Goal: Transaction & Acquisition: Purchase product/service

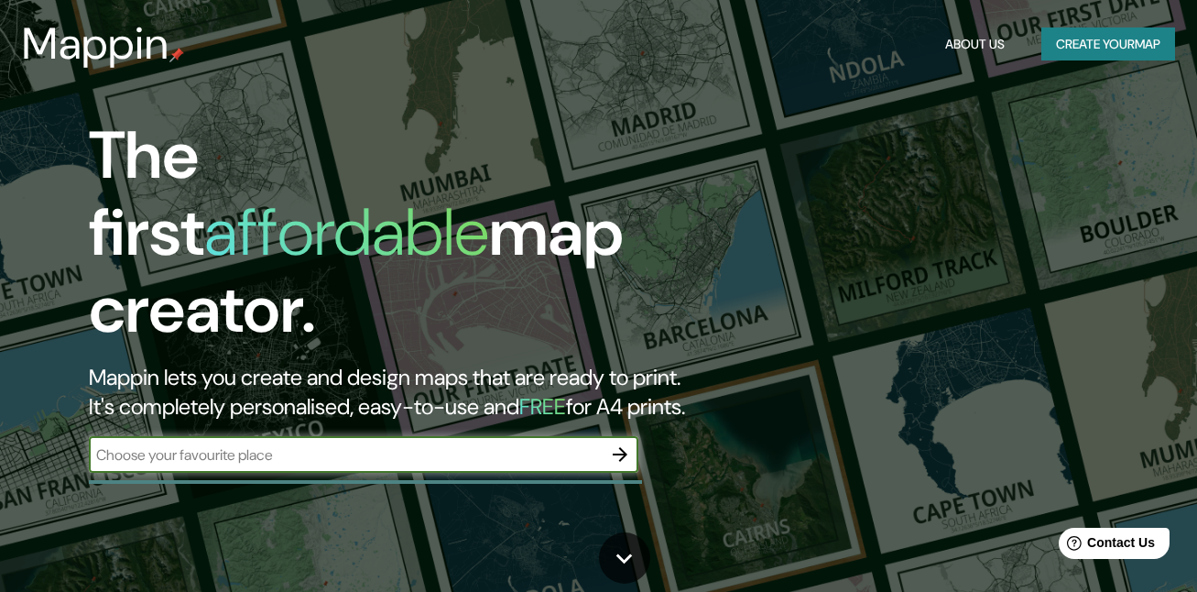
click at [320, 444] on input "text" at bounding box center [345, 454] width 513 height 21
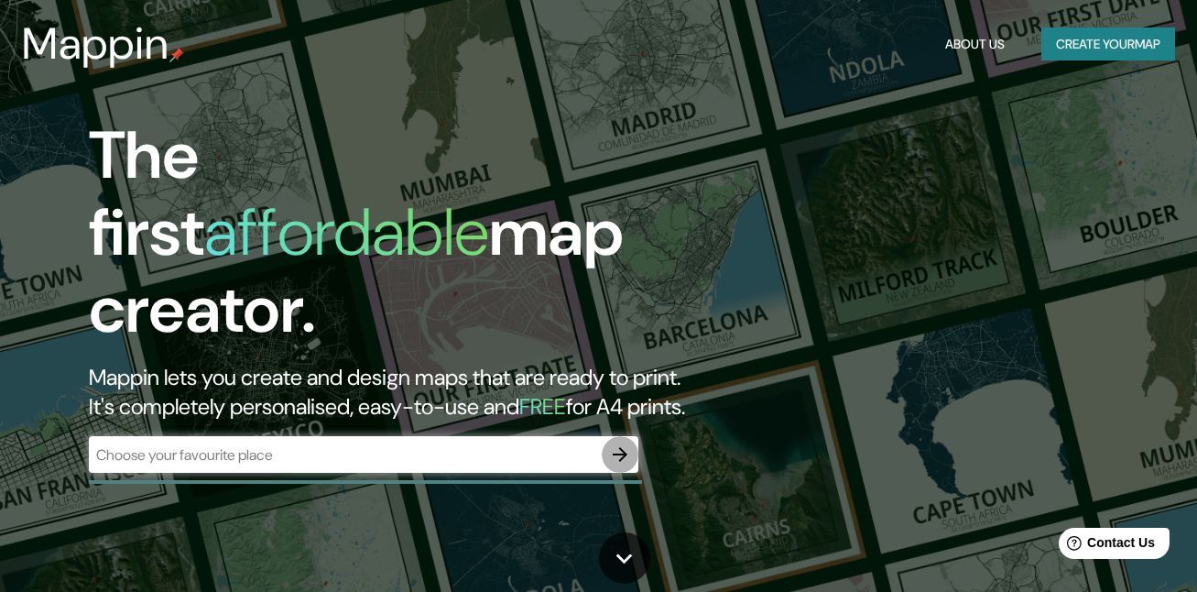
click at [610, 443] on icon "button" at bounding box center [620, 454] width 22 height 22
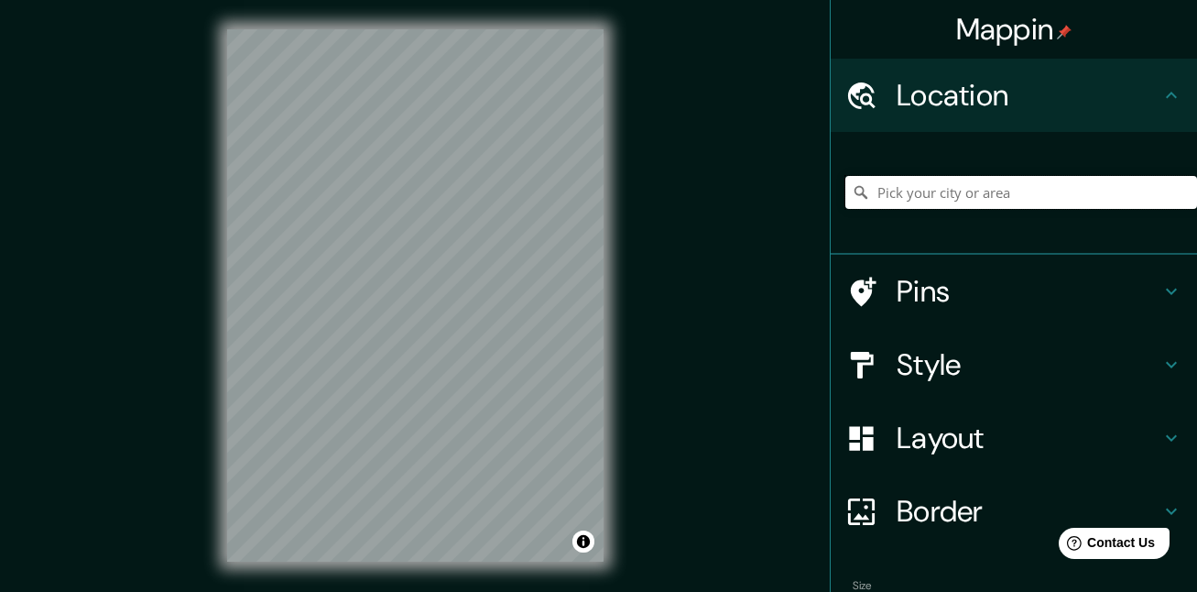
click at [955, 199] on input "Pick your city or area" at bounding box center [1021, 192] width 352 height 33
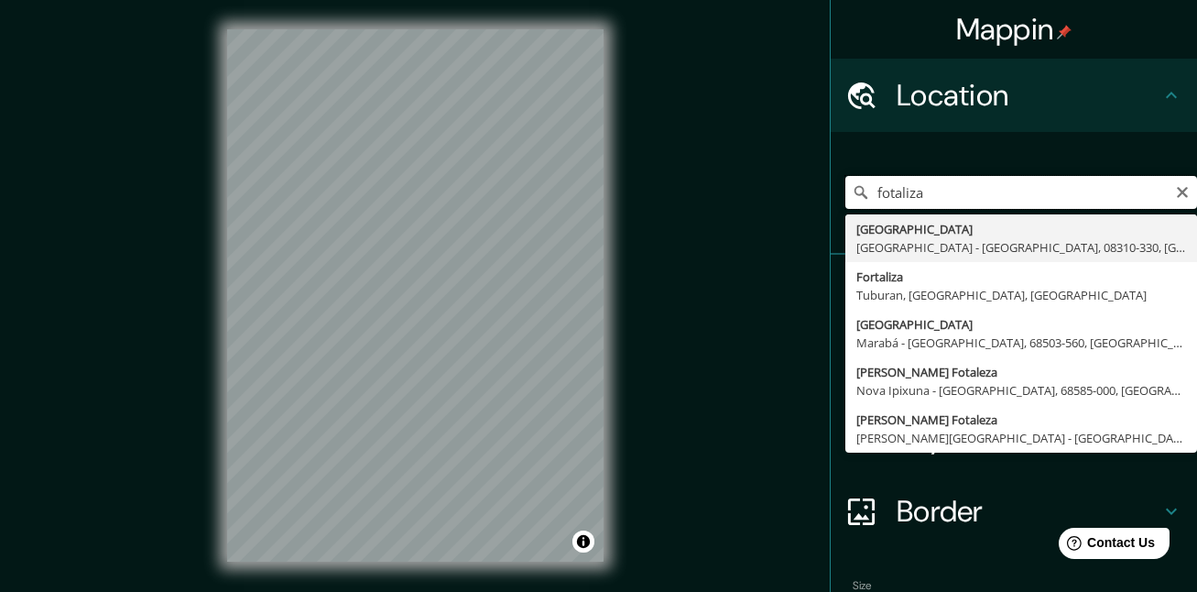
click at [935, 186] on input "fotaliza" at bounding box center [1021, 192] width 352 height 33
type input "f"
type input "[GEOGRAPHIC_DATA], [GEOGRAPHIC_DATA], [GEOGRAPHIC_DATA]"
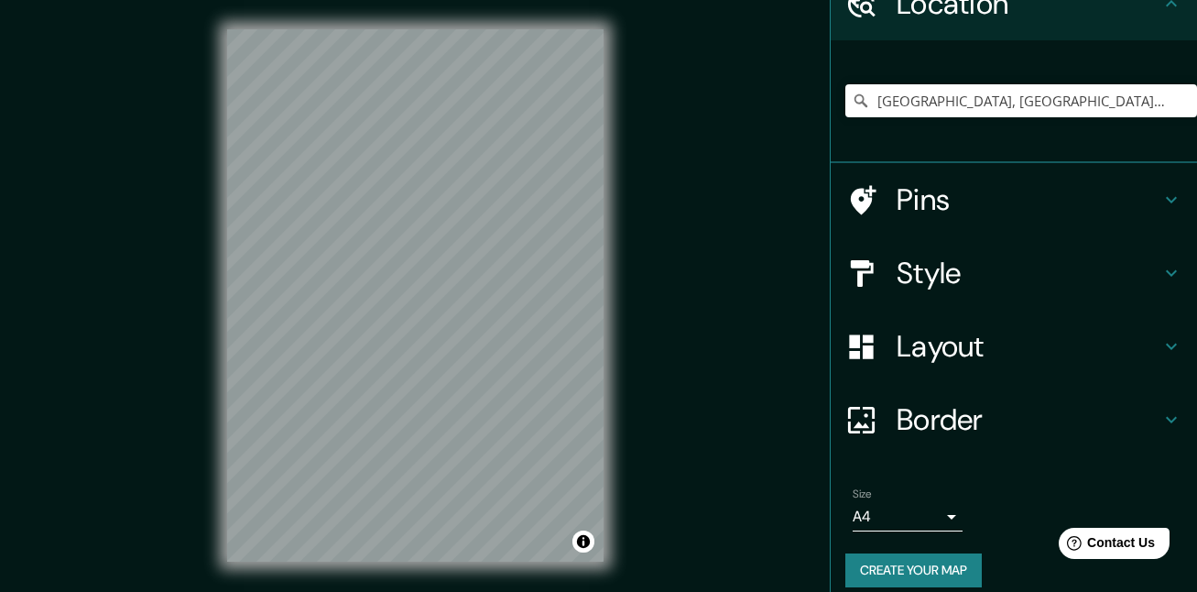
click at [950, 212] on h4 "Pins" at bounding box center [1029, 199] width 264 height 37
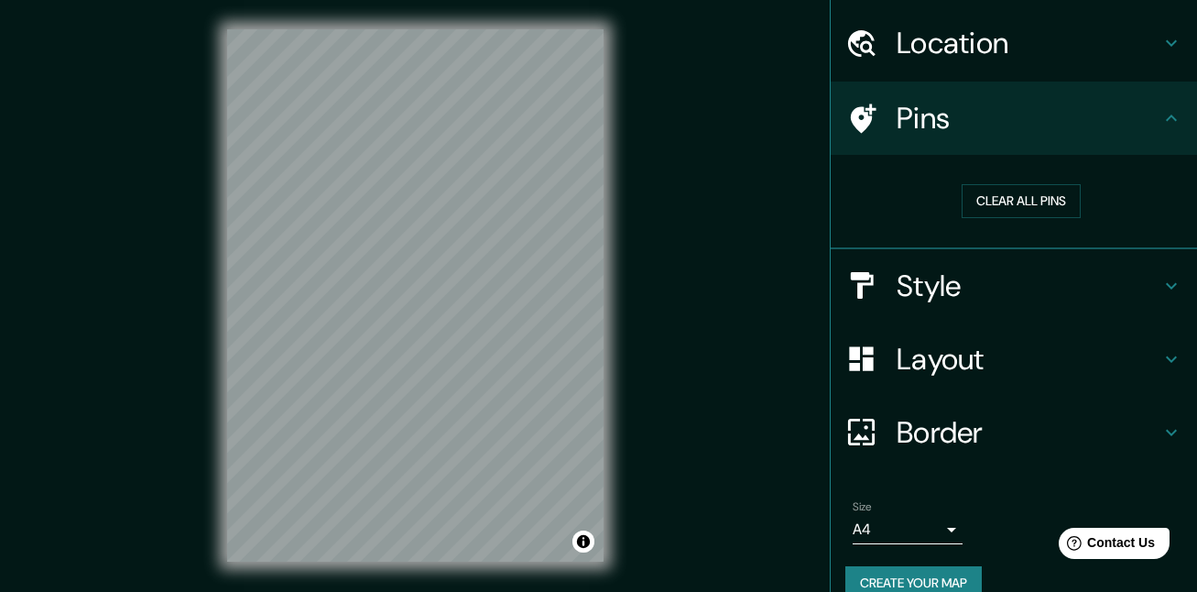
scroll to position [82, 0]
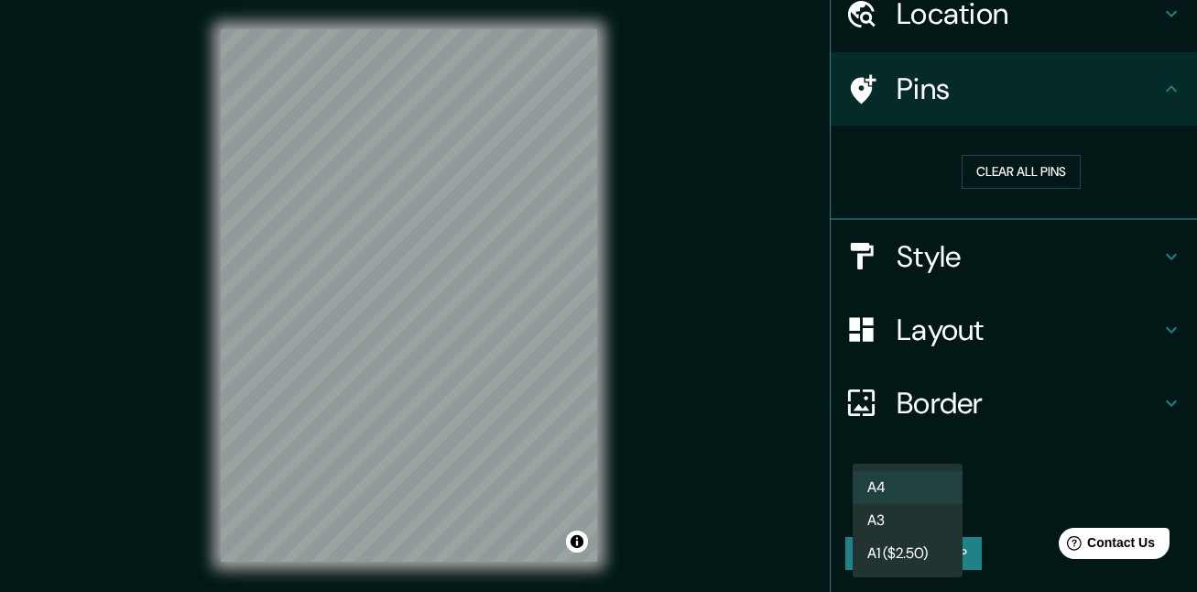
click at [947, 504] on body "Mappin Location [GEOGRAPHIC_DATA], [GEOGRAPHIC_DATA], [GEOGRAPHIC_DATA] Pins Cl…" at bounding box center [598, 296] width 1197 height 592
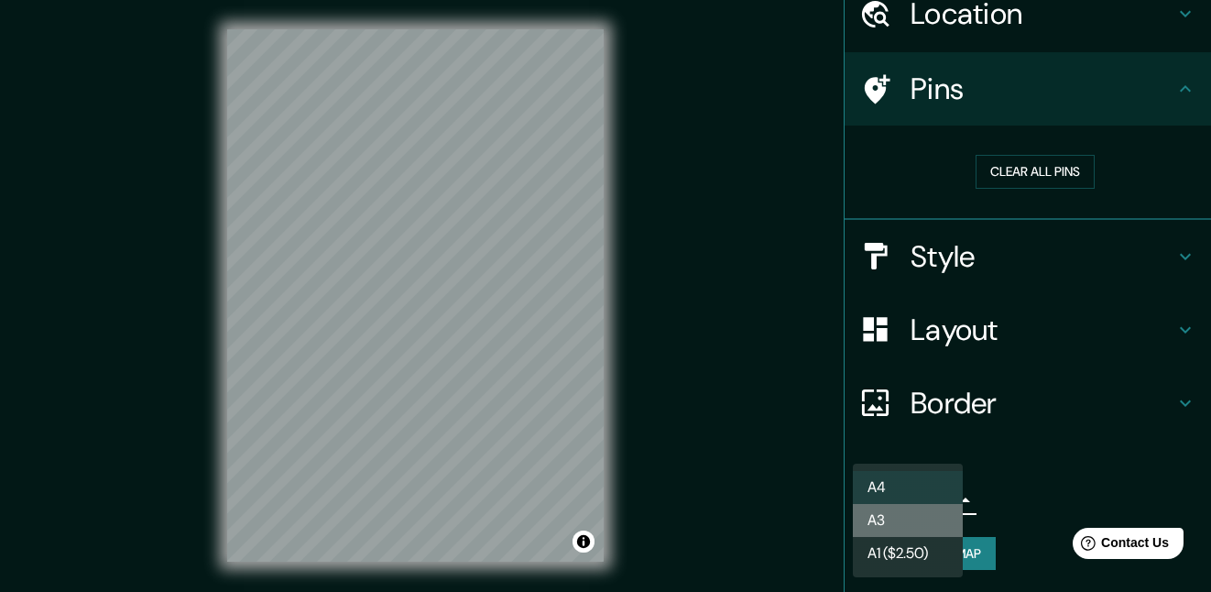
click at [922, 522] on li "A3" at bounding box center [908, 520] width 110 height 33
click at [942, 494] on body "Mappin Location [GEOGRAPHIC_DATA], [GEOGRAPHIC_DATA], [GEOGRAPHIC_DATA] Pins Cl…" at bounding box center [605, 296] width 1211 height 592
click at [919, 476] on li "A4" at bounding box center [908, 487] width 110 height 33
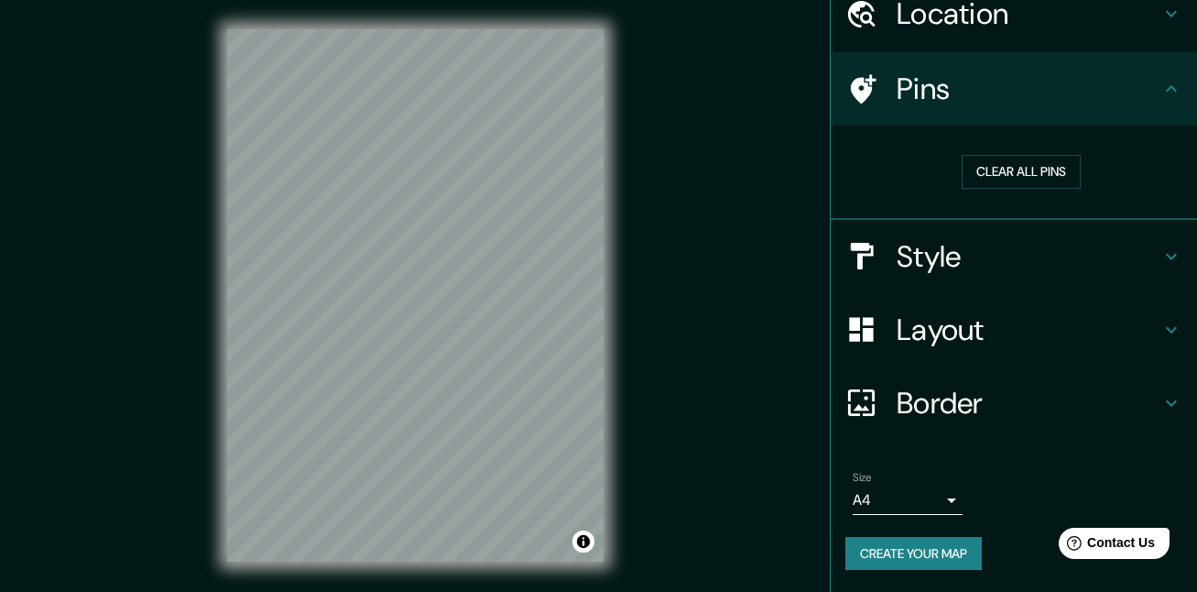
click at [609, 385] on div "© Mapbox © OpenStreetMap Improve this map" at bounding box center [415, 295] width 435 height 591
click at [619, 410] on div "© Mapbox © OpenStreetMap Improve this map" at bounding box center [415, 295] width 435 height 591
click at [954, 269] on h4 "Style" at bounding box center [1029, 256] width 264 height 37
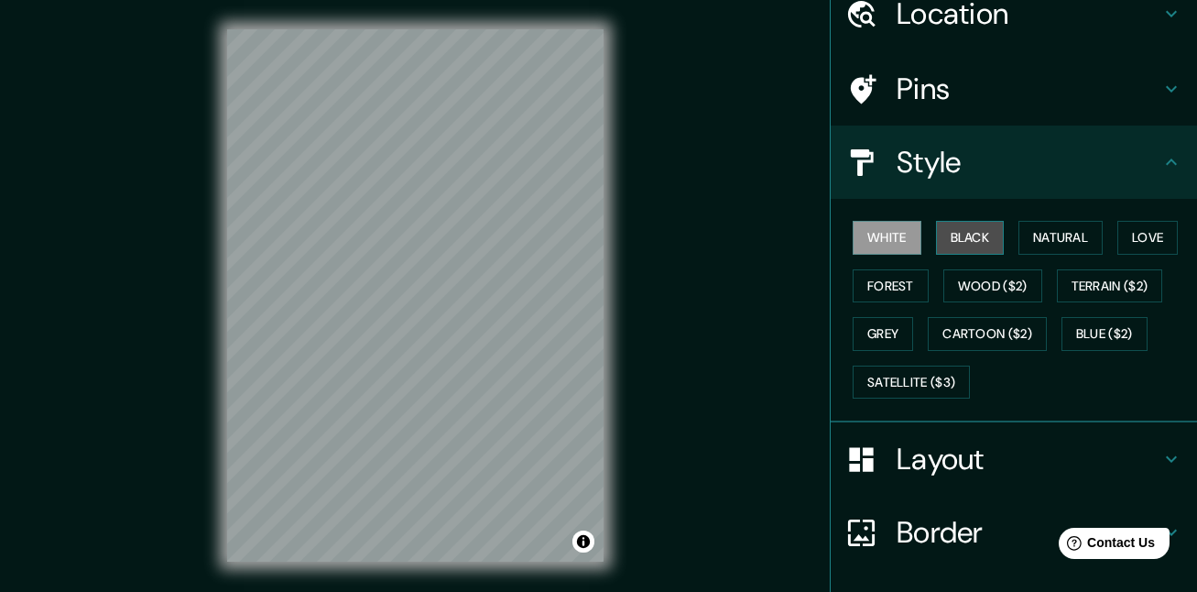
click at [951, 231] on button "Black" at bounding box center [970, 238] width 69 height 34
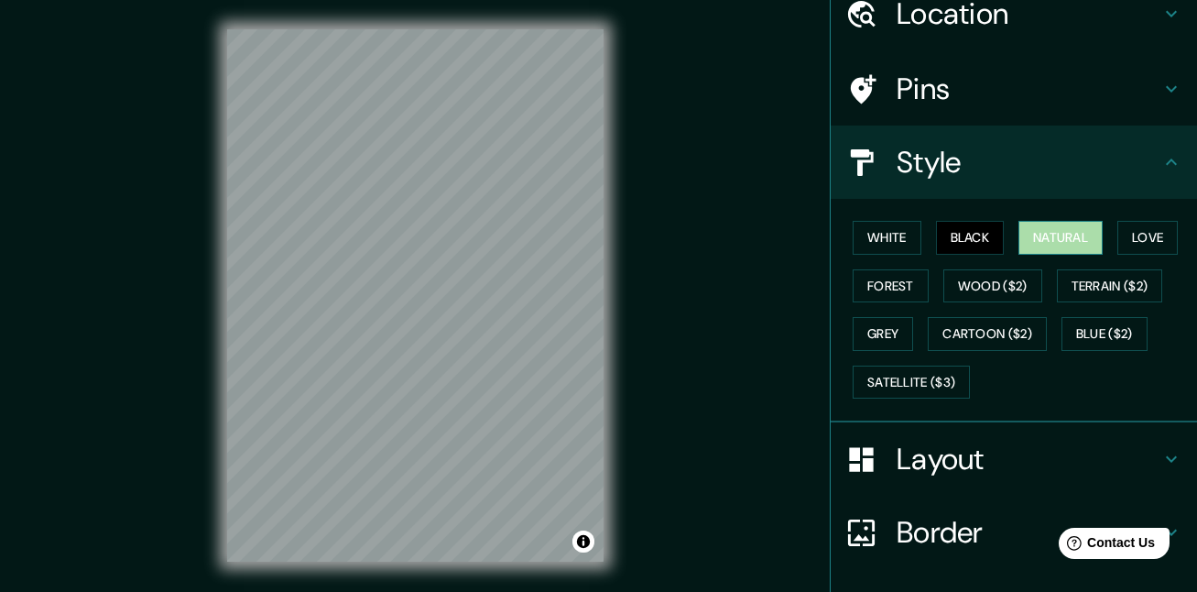
click at [1018, 228] on button "Natural" at bounding box center [1060, 238] width 84 height 34
click at [1138, 243] on button "Love" at bounding box center [1147, 238] width 60 height 34
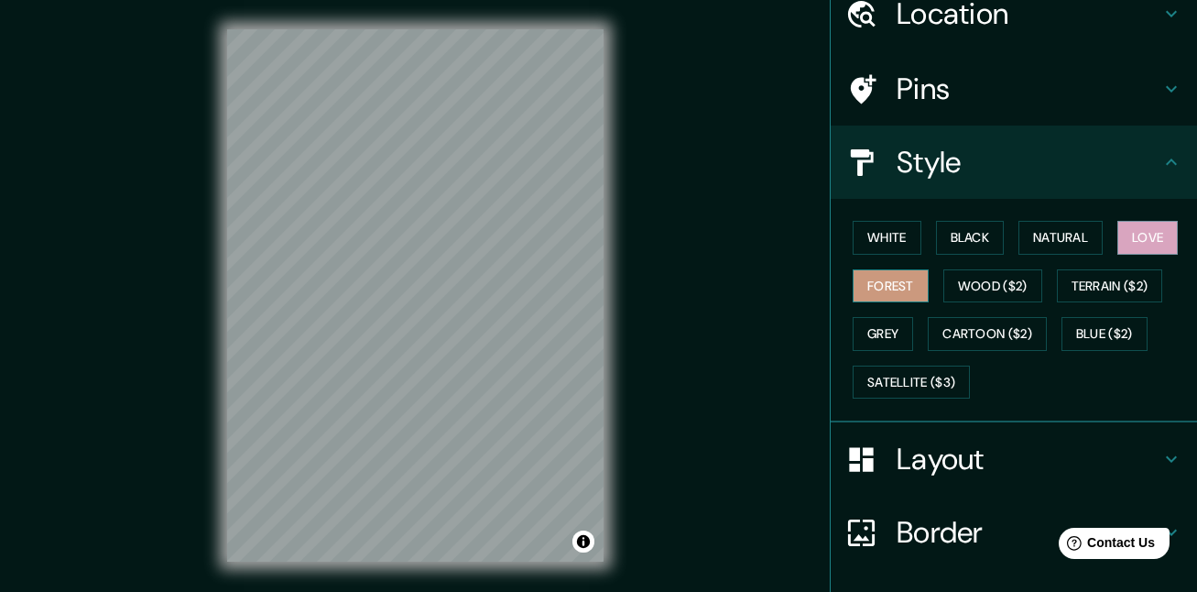
click at [863, 285] on button "Forest" at bounding box center [891, 286] width 76 height 34
click at [1035, 268] on div "White Black Natural Love Forest Wood ($2) Terrain ($2) Grey Cartoon ($2) Blue (…" at bounding box center [1021, 309] width 352 height 192
click at [1057, 270] on button "Terrain ($2)" at bounding box center [1110, 286] width 106 height 34
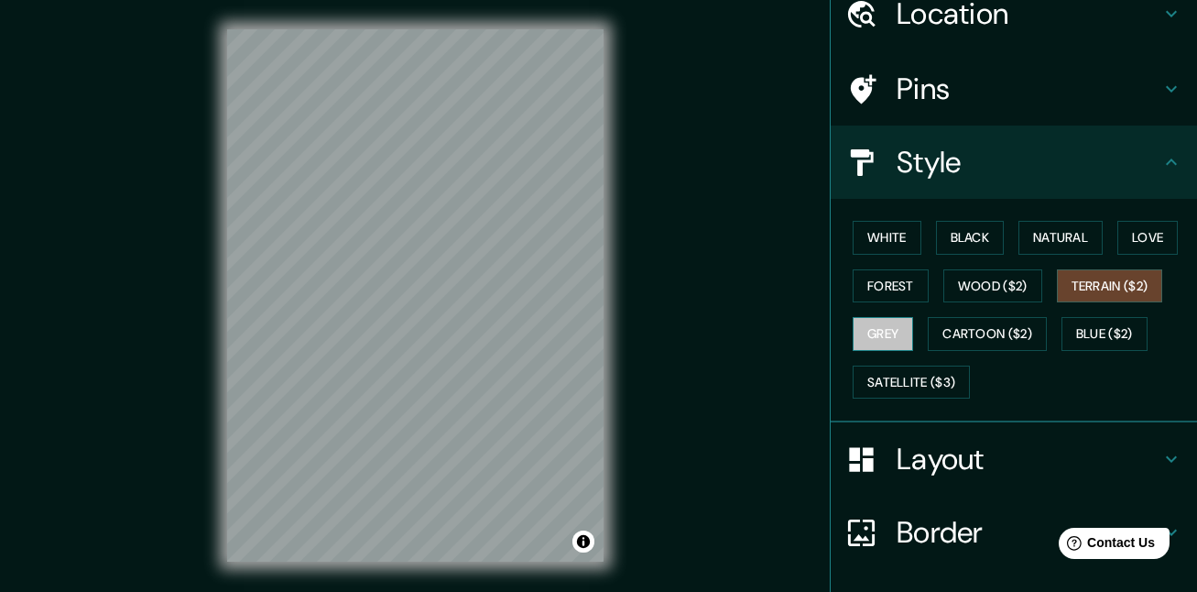
click at [871, 318] on button "Grey" at bounding box center [883, 334] width 60 height 34
click at [909, 455] on h4 "Layout" at bounding box center [1029, 459] width 264 height 37
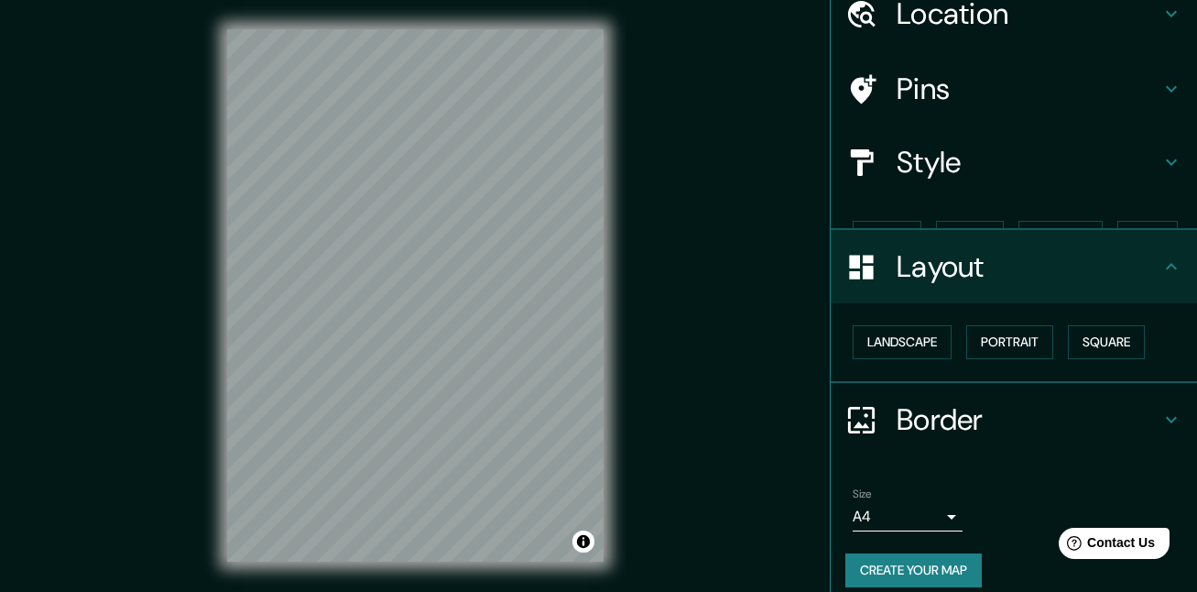
scroll to position [67, 0]
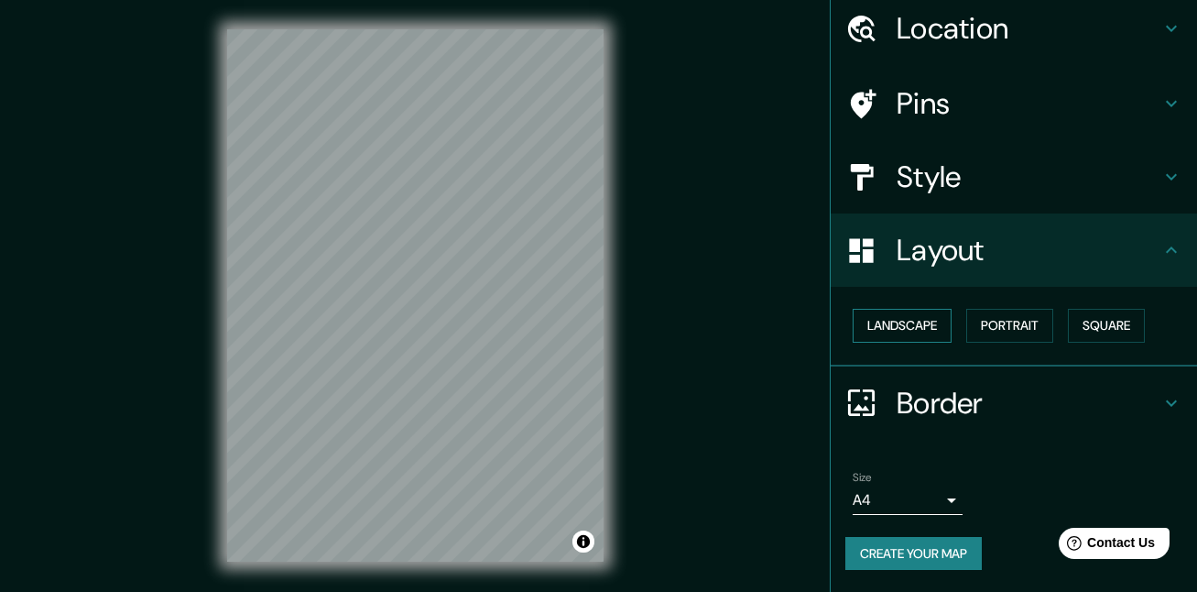
click at [904, 319] on button "Landscape" at bounding box center [902, 326] width 99 height 34
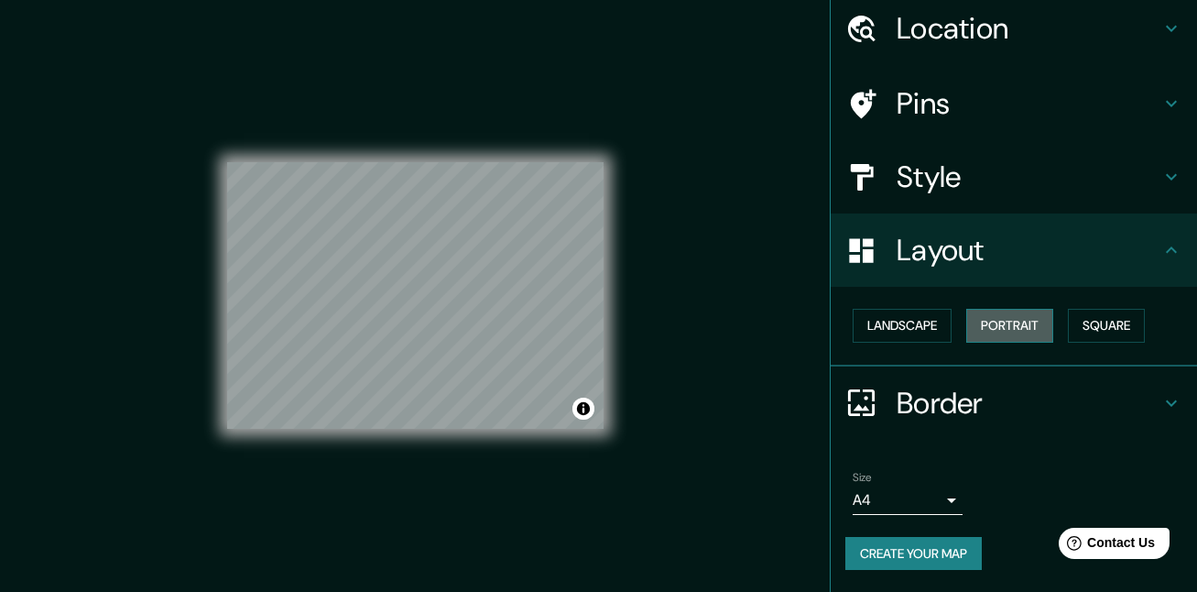
click at [1001, 325] on button "Portrait" at bounding box center [1009, 326] width 87 height 34
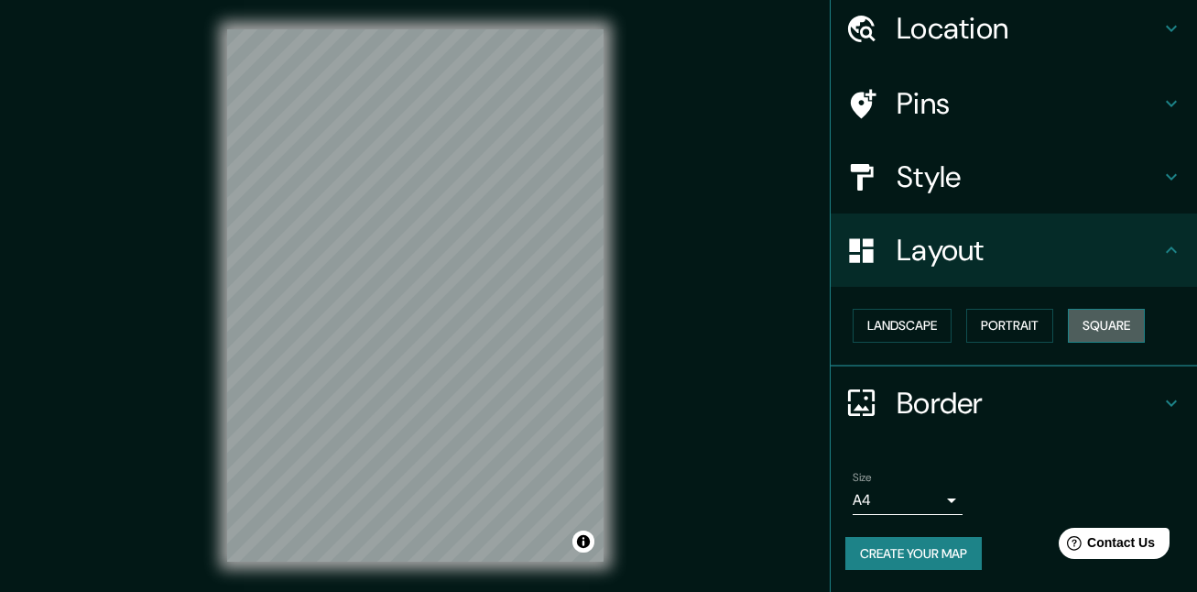
click at [1076, 325] on button "Square" at bounding box center [1106, 326] width 77 height 34
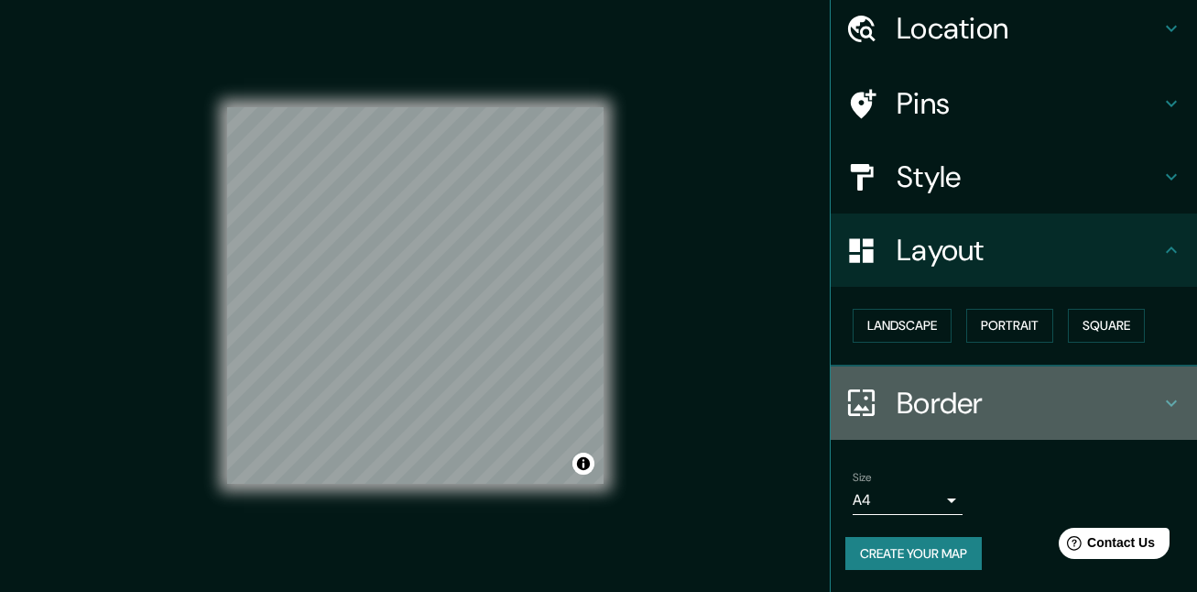
click at [942, 394] on h4 "Border" at bounding box center [1029, 403] width 264 height 37
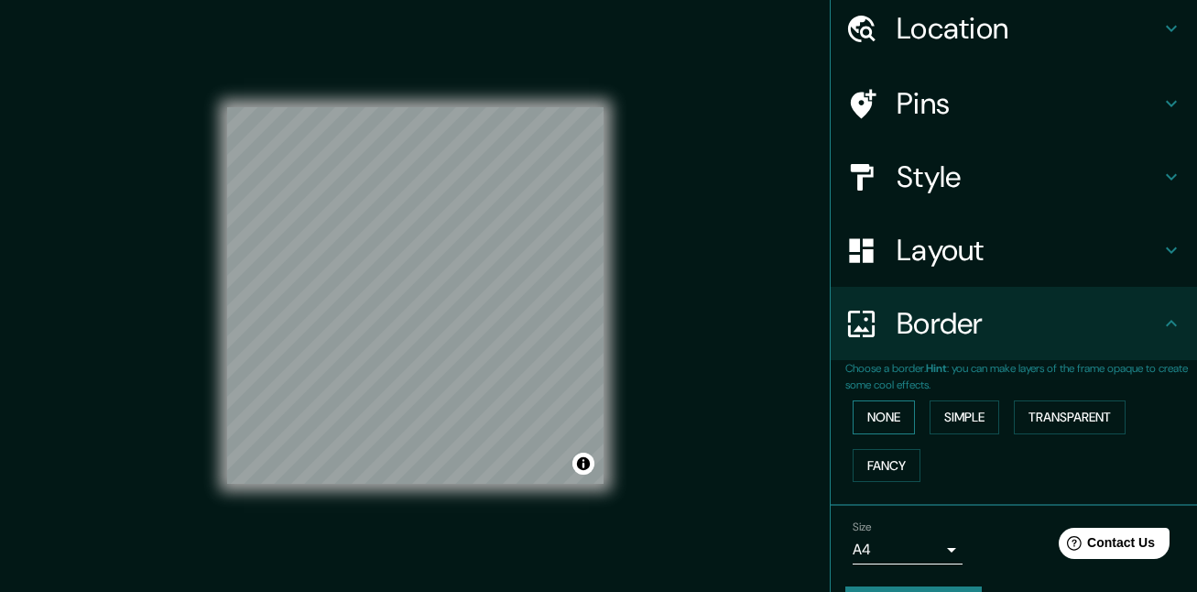
click at [887, 418] on button "None" at bounding box center [884, 417] width 62 height 34
click at [951, 417] on button "Simple" at bounding box center [965, 417] width 70 height 34
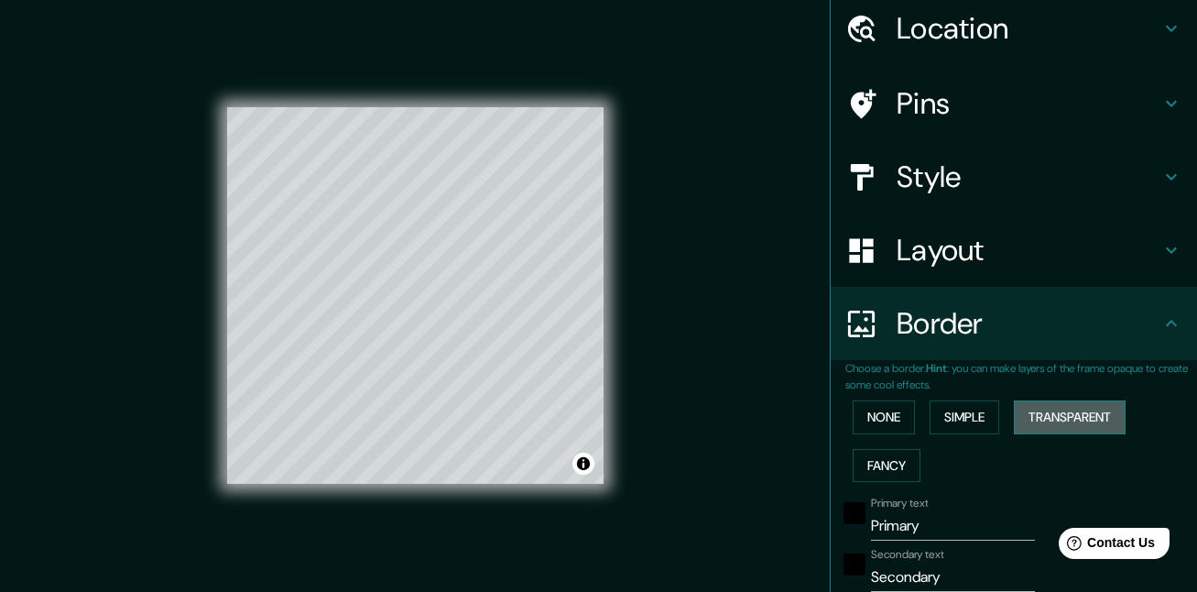
click at [1034, 412] on button "Transparent" at bounding box center [1070, 417] width 112 height 34
click at [870, 421] on button "None" at bounding box center [884, 417] width 62 height 34
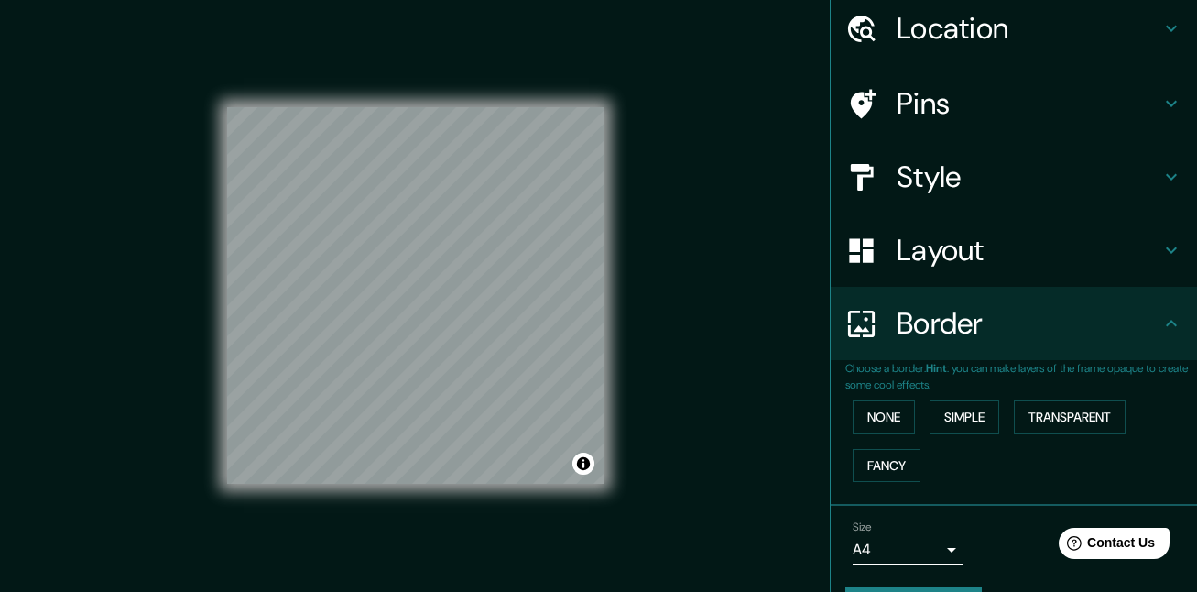
click at [931, 266] on h4 "Layout" at bounding box center [1029, 250] width 264 height 37
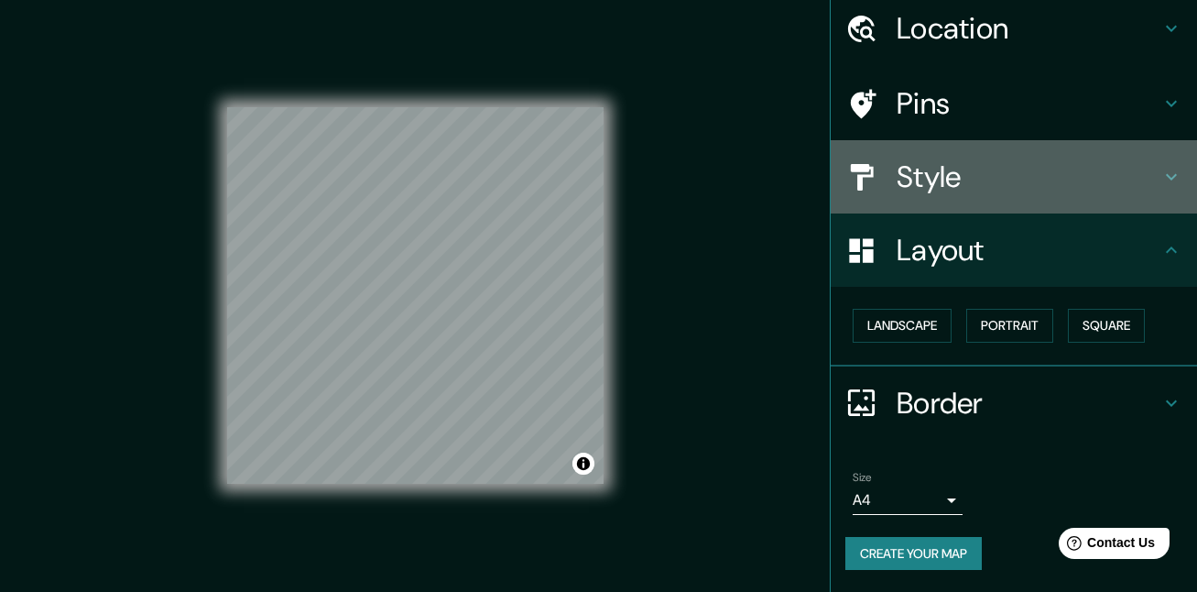
click at [936, 180] on h4 "Style" at bounding box center [1029, 176] width 264 height 37
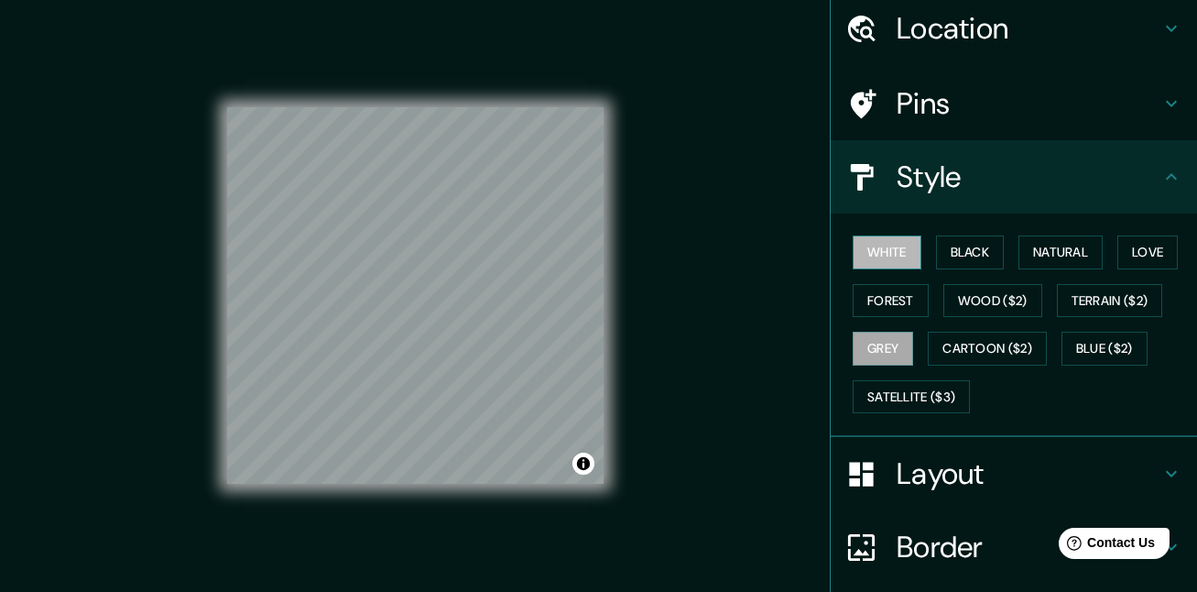
click at [891, 250] on button "White" at bounding box center [887, 252] width 69 height 34
click at [916, 251] on div "White Black Natural Love Forest Wood ($2) Terrain ($2) Grey Cartoon ($2) Blue (…" at bounding box center [1021, 324] width 352 height 192
click at [946, 251] on button "Black" at bounding box center [970, 252] width 69 height 34
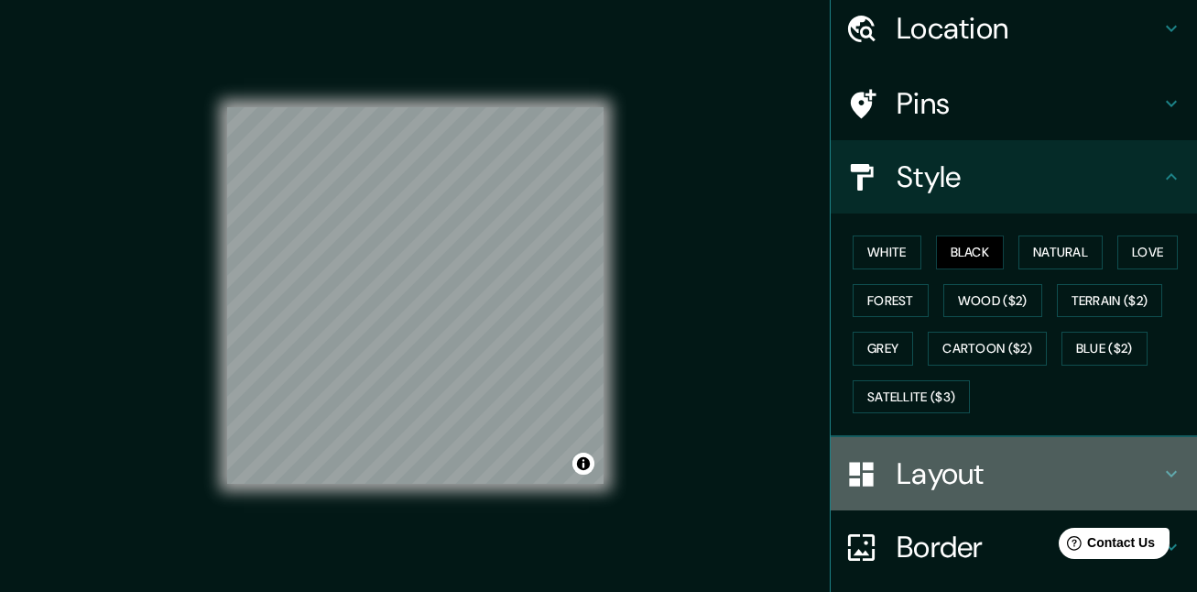
click at [939, 489] on h4 "Layout" at bounding box center [1029, 473] width 264 height 37
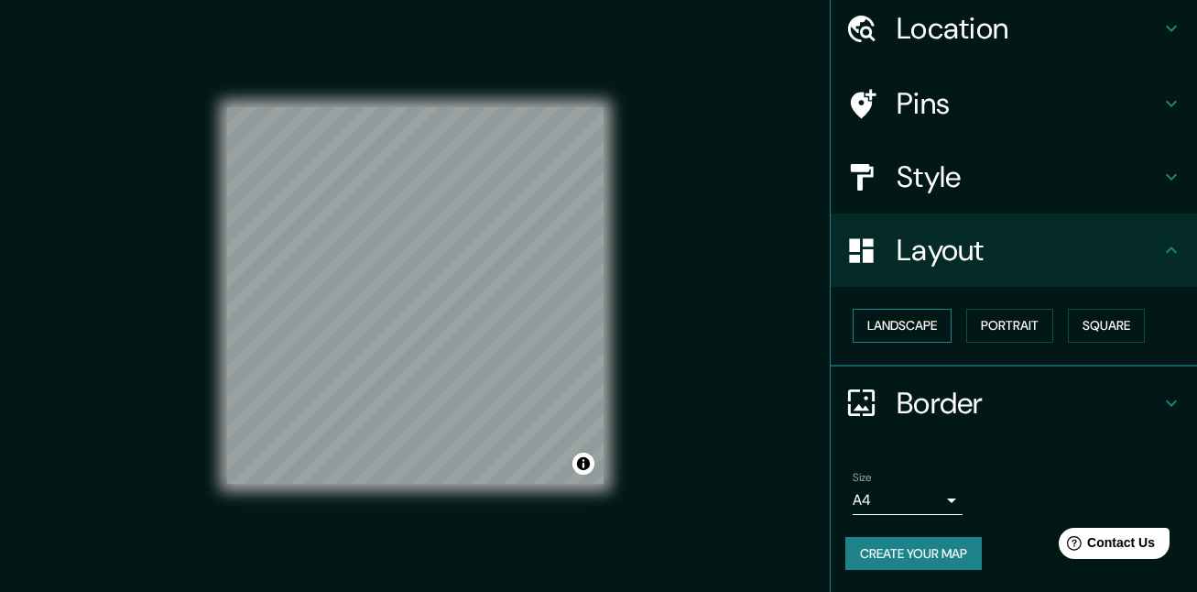
click at [894, 313] on button "Landscape" at bounding box center [902, 326] width 99 height 34
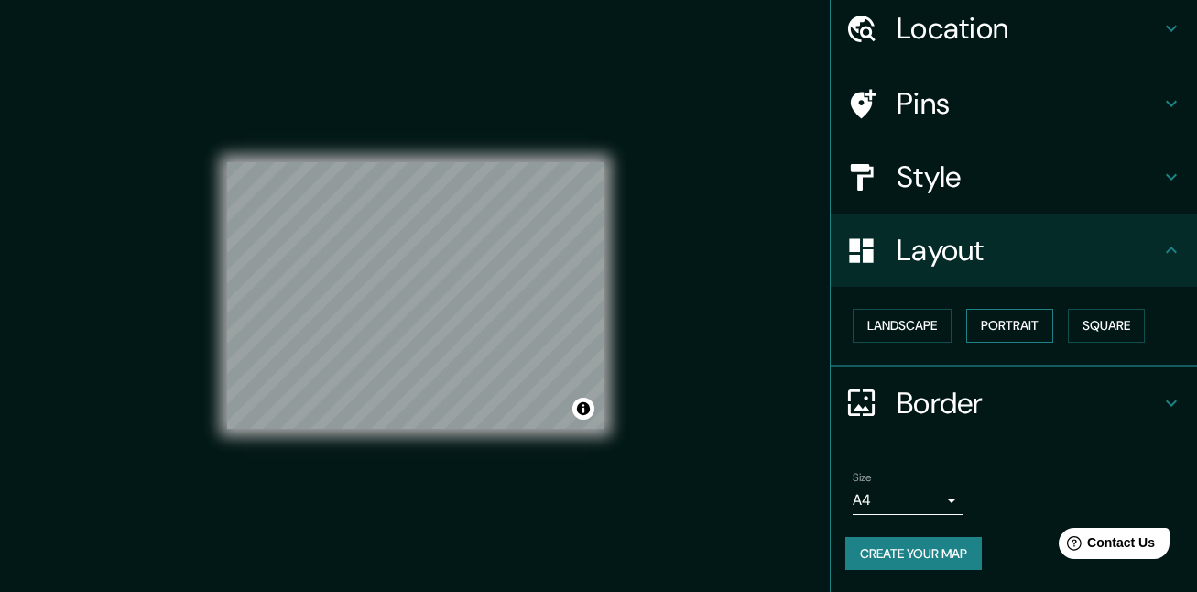
click at [987, 322] on button "Portrait" at bounding box center [1009, 326] width 87 height 34
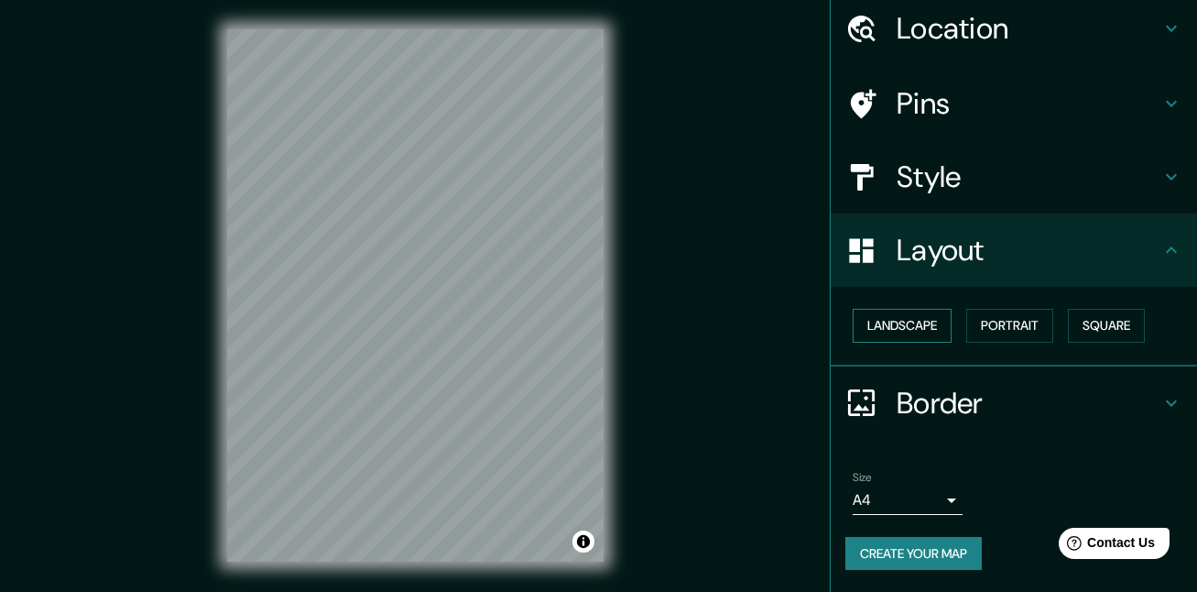
click at [920, 325] on button "Landscape" at bounding box center [902, 326] width 99 height 34
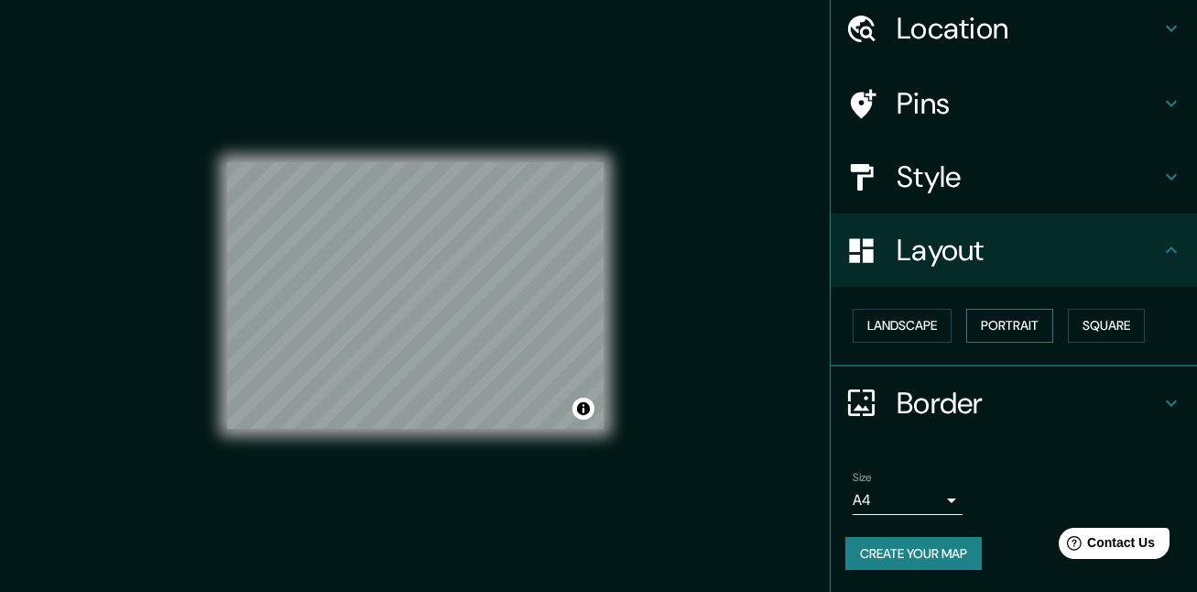
click at [985, 325] on button "Portrait" at bounding box center [1009, 326] width 87 height 34
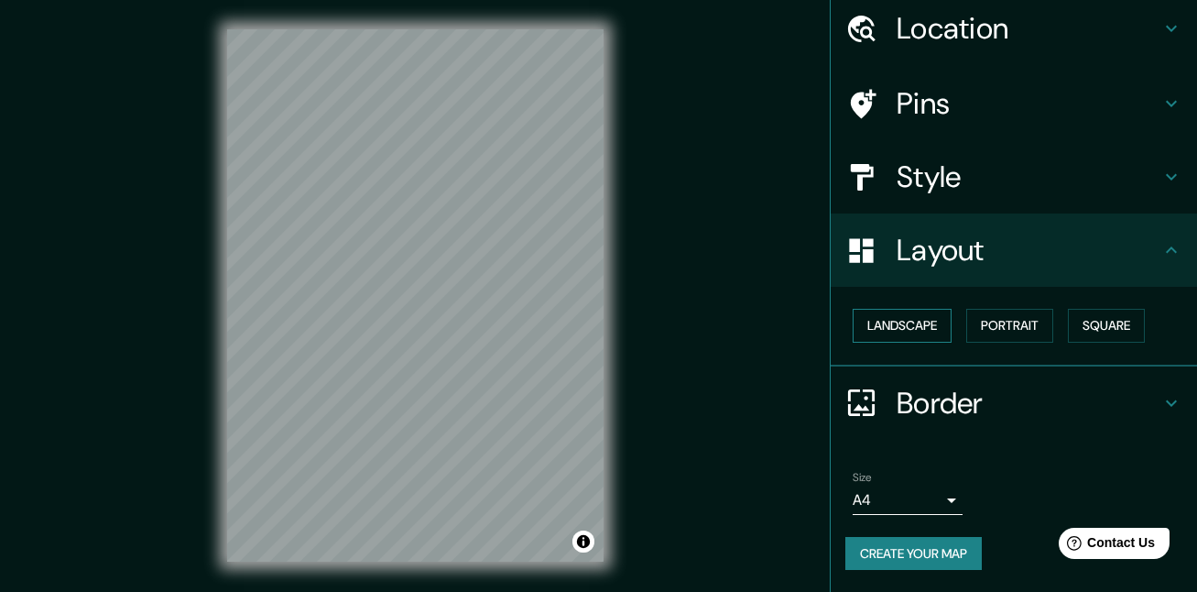
click at [933, 328] on button "Landscape" at bounding box center [902, 326] width 99 height 34
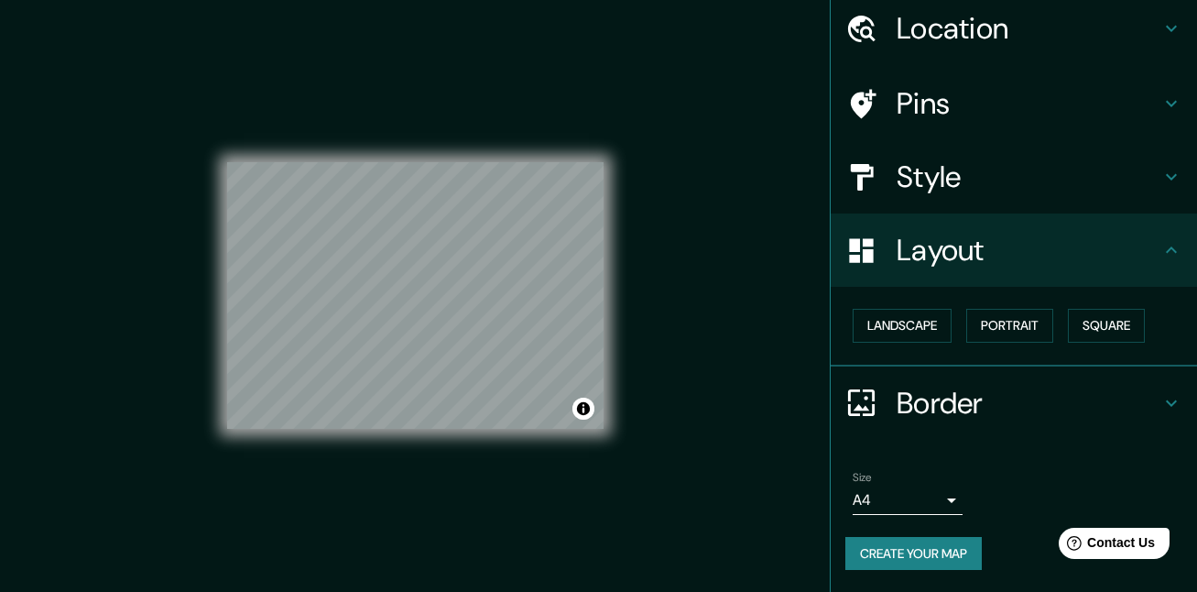
click at [949, 132] on div "Pins" at bounding box center [1014, 103] width 366 height 73
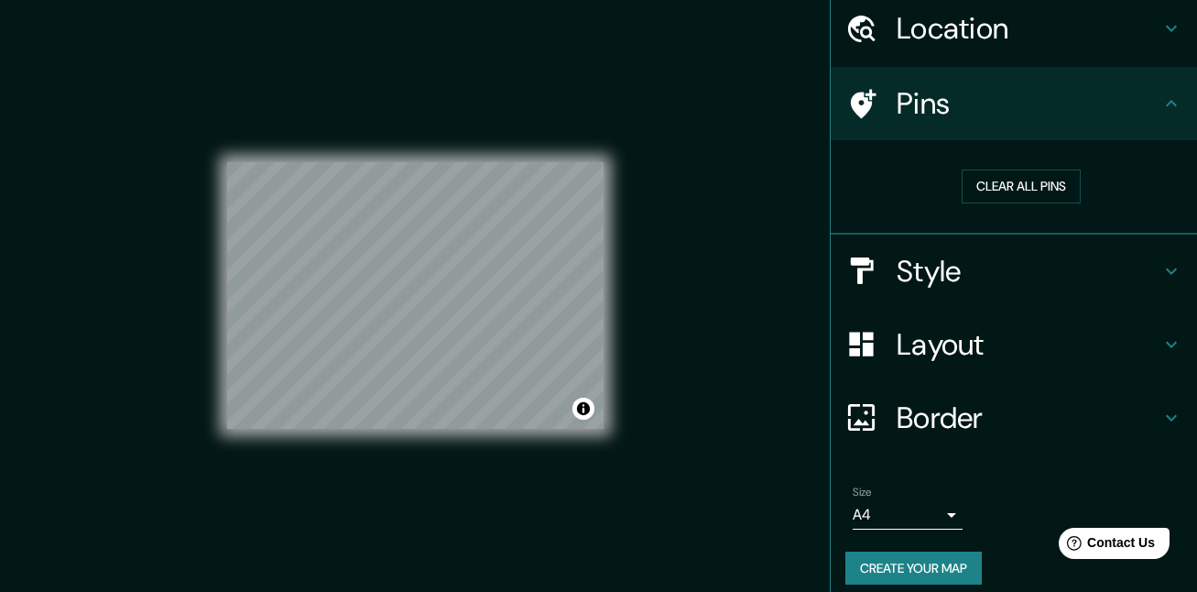
click at [951, 50] on div "Location" at bounding box center [1014, 28] width 366 height 73
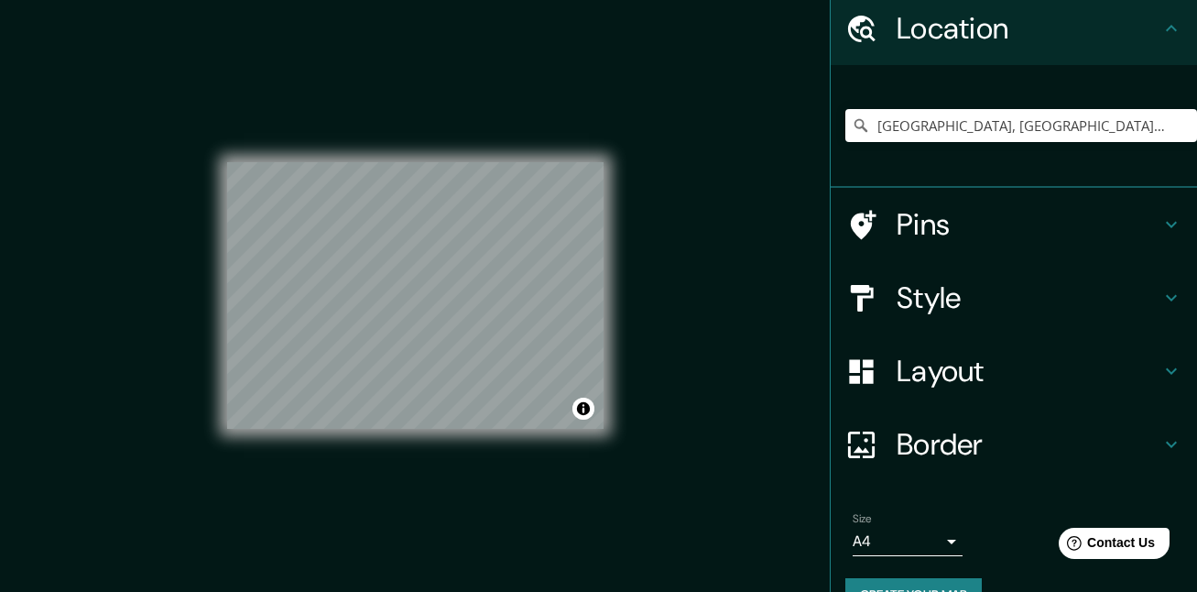
click at [966, 313] on h4 "Style" at bounding box center [1029, 297] width 264 height 37
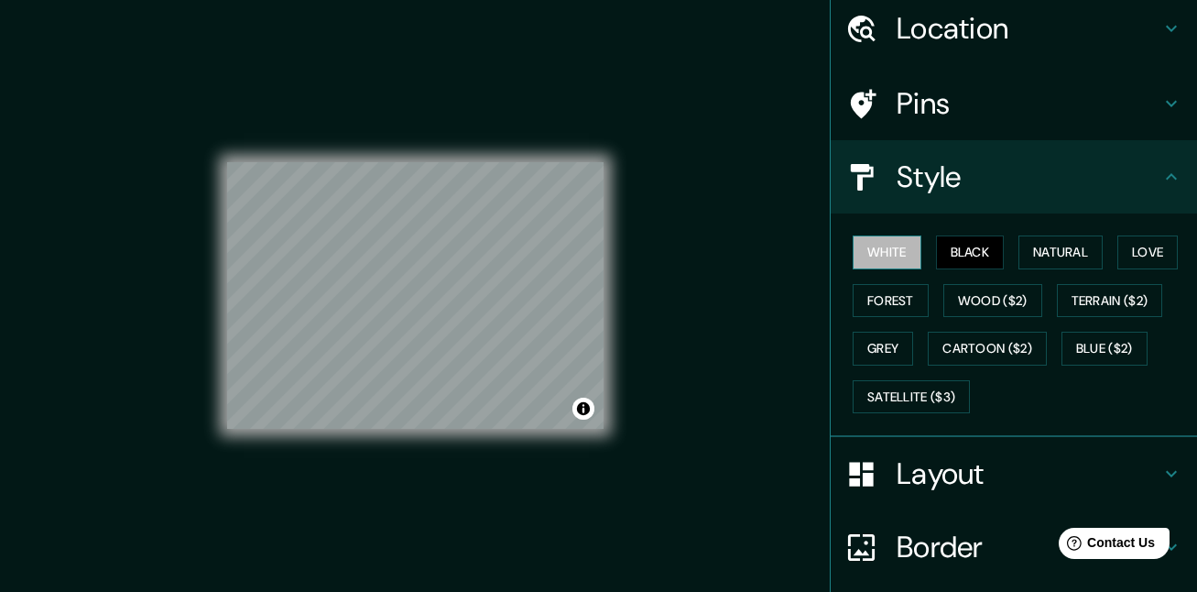
click at [882, 244] on button "White" at bounding box center [887, 252] width 69 height 34
click at [943, 256] on button "Black" at bounding box center [970, 252] width 69 height 34
click at [1027, 255] on button "Natural" at bounding box center [1060, 252] width 84 height 34
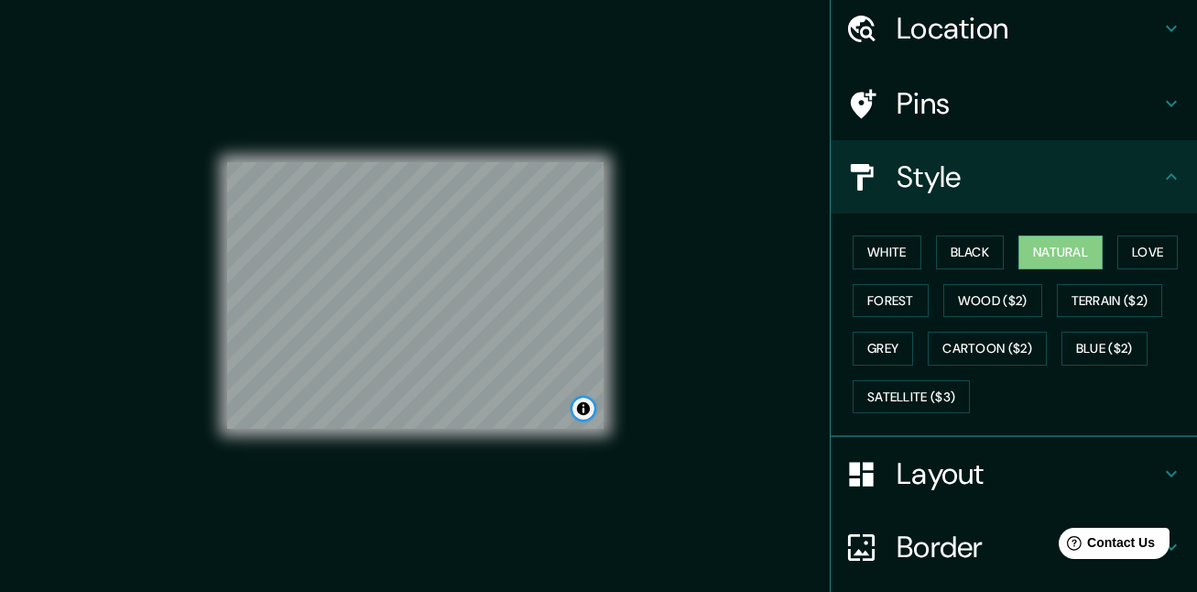
click at [582, 409] on button "Toggle attribution" at bounding box center [583, 408] width 22 height 22
click at [632, 385] on div "© Mapbox © OpenStreetMap Improve this map" at bounding box center [415, 295] width 435 height 591
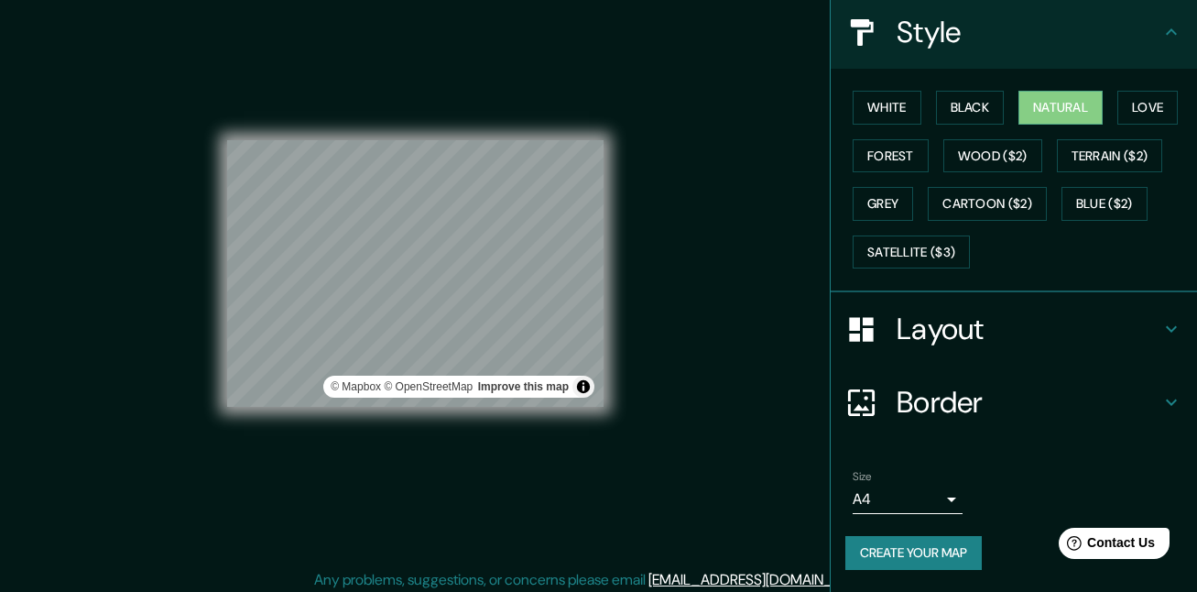
scroll to position [28, 0]
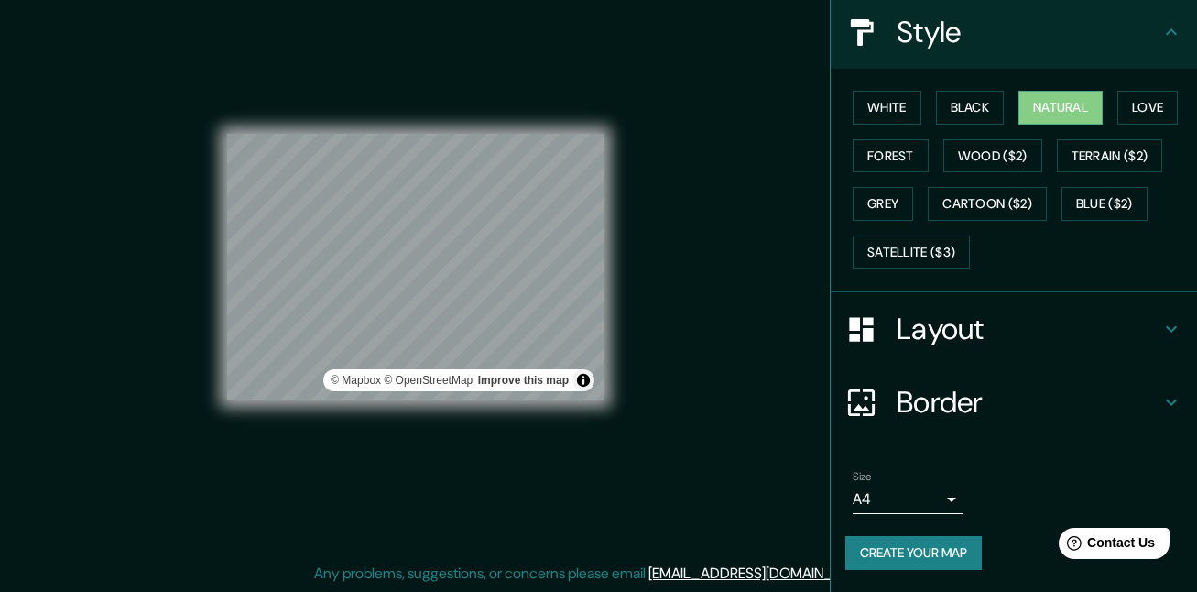
click at [932, 488] on body "Mappin Location [GEOGRAPHIC_DATA], [GEOGRAPHIC_DATA], [GEOGRAPHIC_DATA] Pins St…" at bounding box center [598, 268] width 1197 height 592
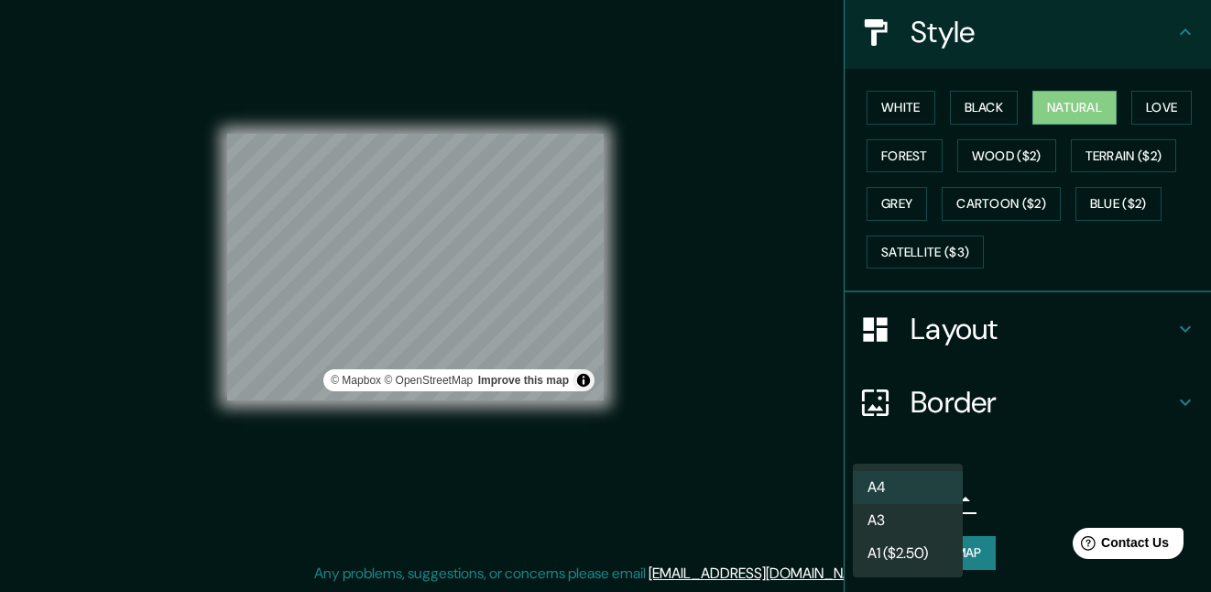
click at [919, 520] on li "A3" at bounding box center [908, 520] width 110 height 33
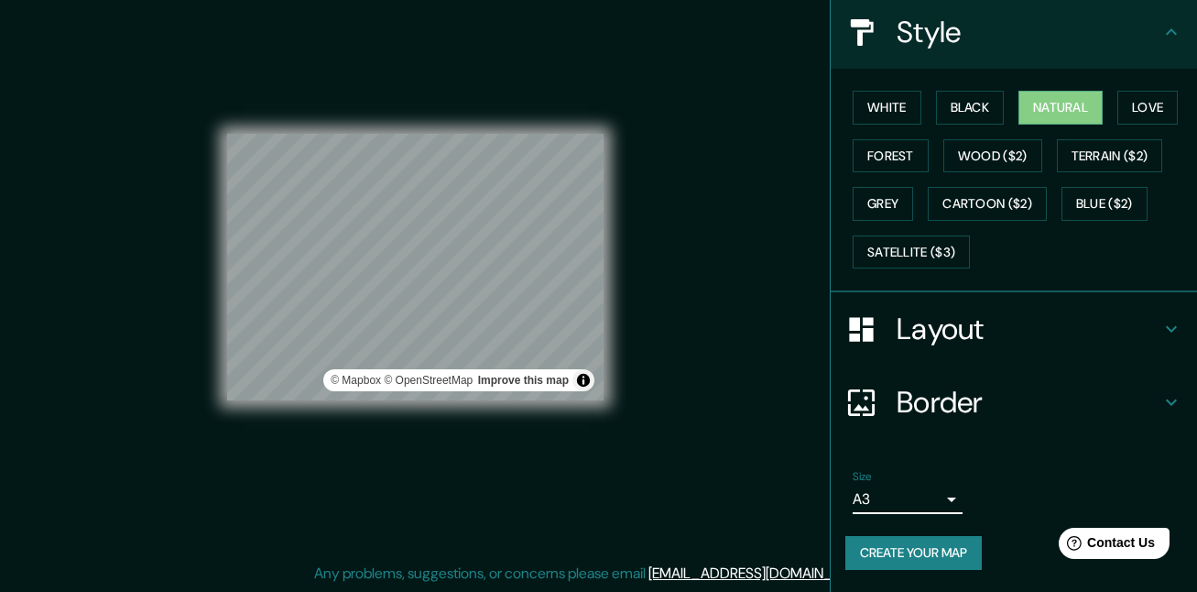
click at [931, 500] on body "Mappin Location [GEOGRAPHIC_DATA], [GEOGRAPHIC_DATA], [GEOGRAPHIC_DATA] Pins St…" at bounding box center [598, 268] width 1197 height 592
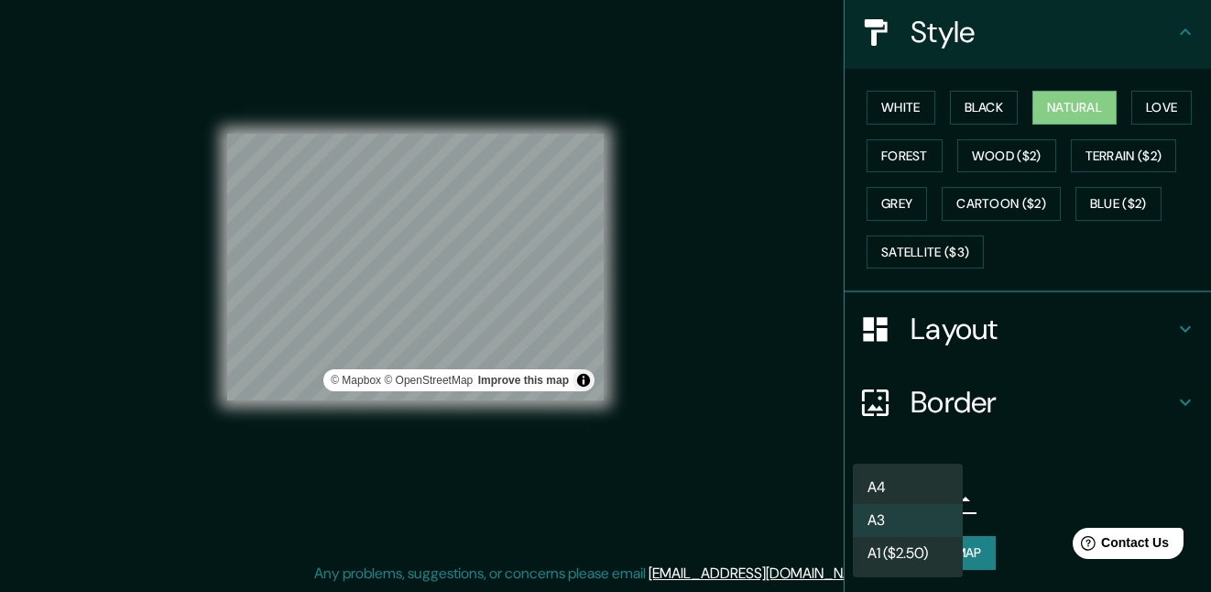
click at [1002, 482] on div at bounding box center [605, 296] width 1211 height 592
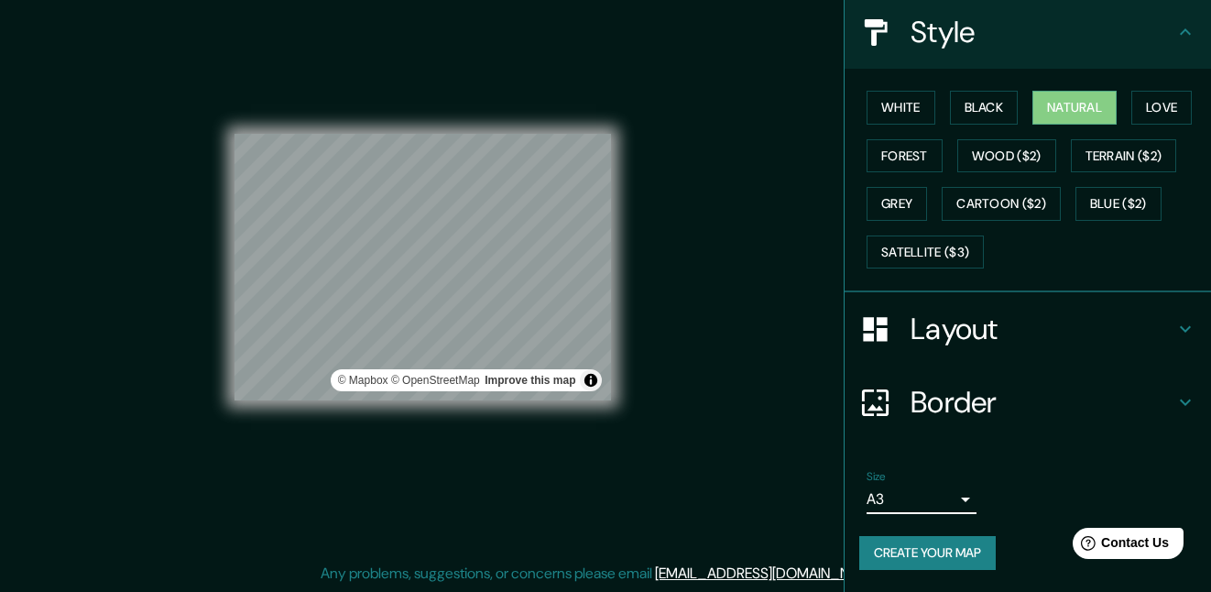
click at [935, 497] on body "Mappin Location [GEOGRAPHIC_DATA], [GEOGRAPHIC_DATA], [GEOGRAPHIC_DATA] Pins St…" at bounding box center [605, 268] width 1211 height 592
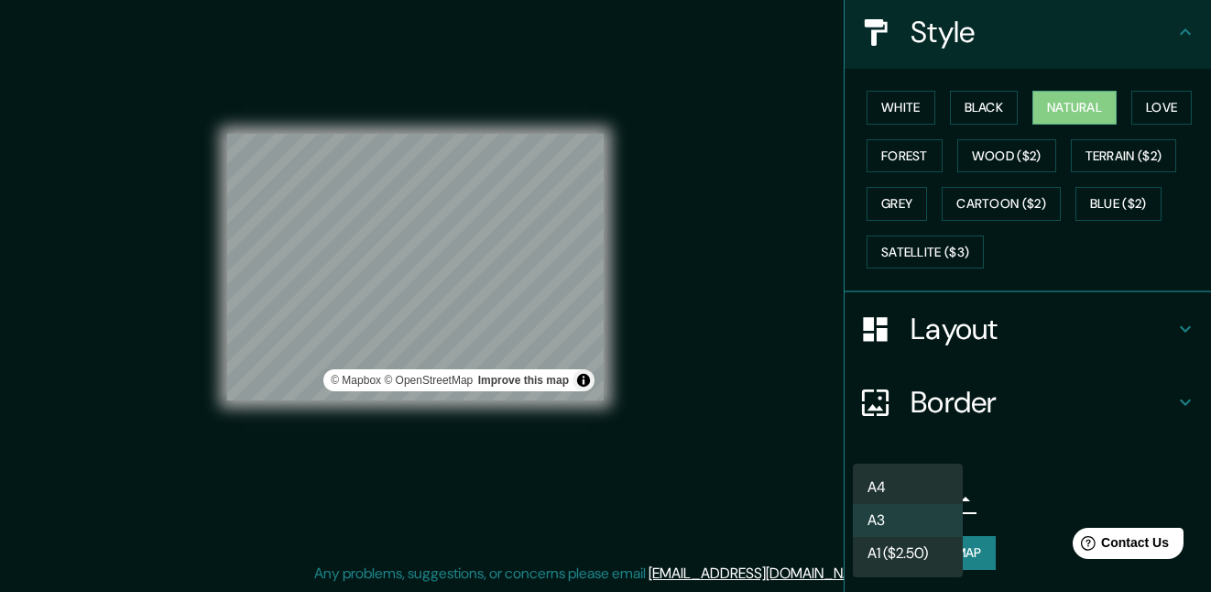
click at [915, 524] on li "A3" at bounding box center [908, 520] width 110 height 33
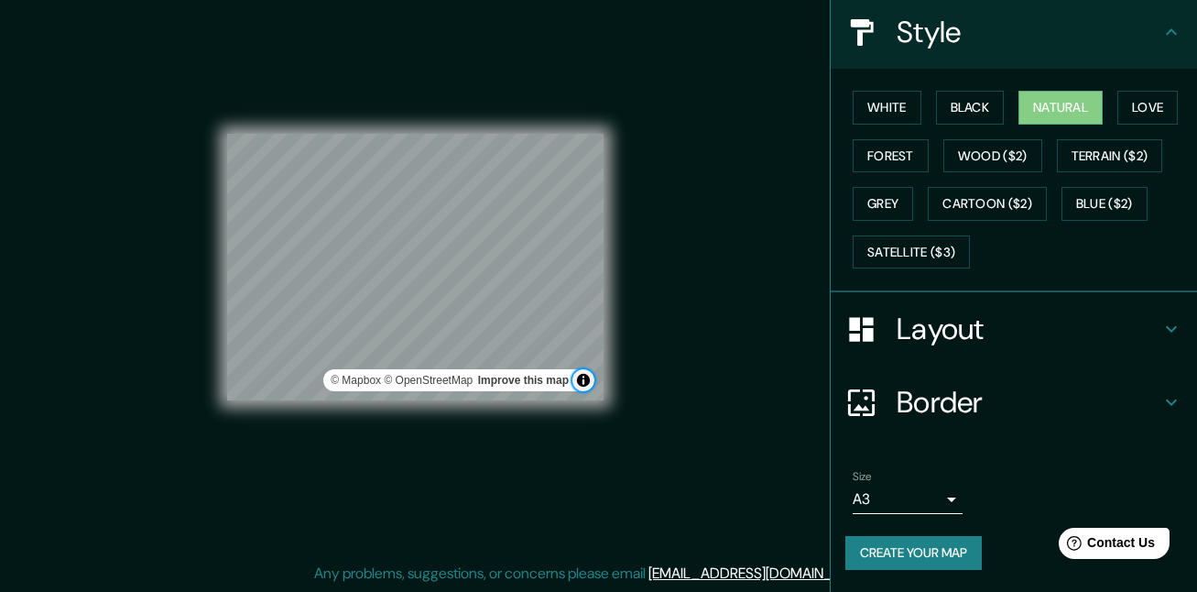
click at [582, 376] on button "Toggle attribution" at bounding box center [583, 380] width 22 height 22
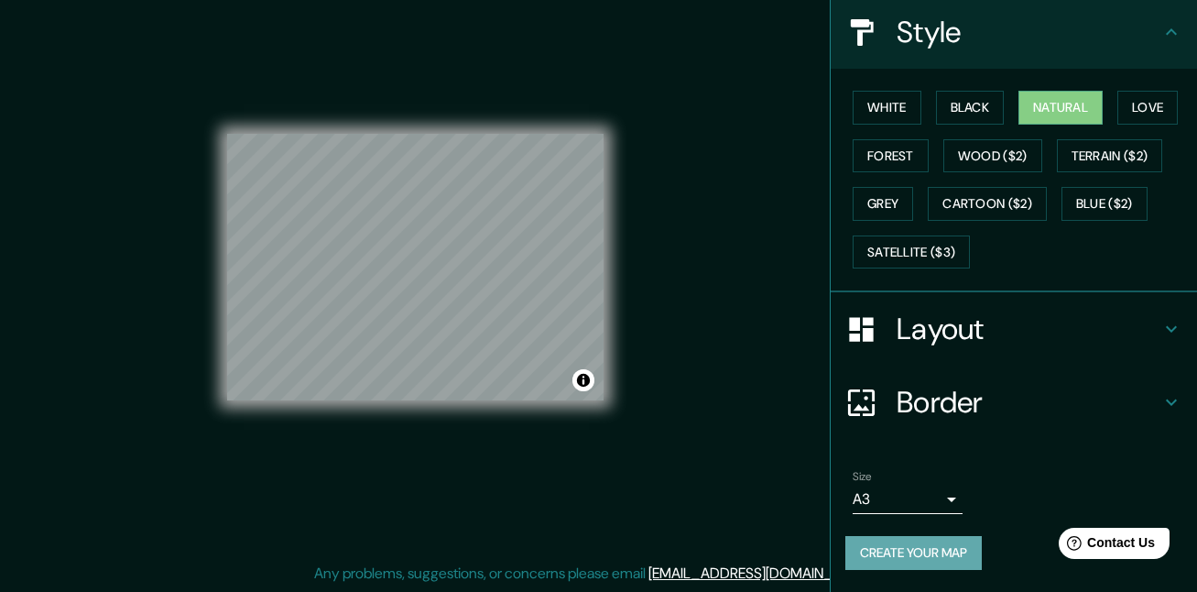
click at [963, 542] on button "Create your map" at bounding box center [913, 553] width 136 height 34
click at [933, 542] on button "Create your map" at bounding box center [913, 553] width 136 height 34
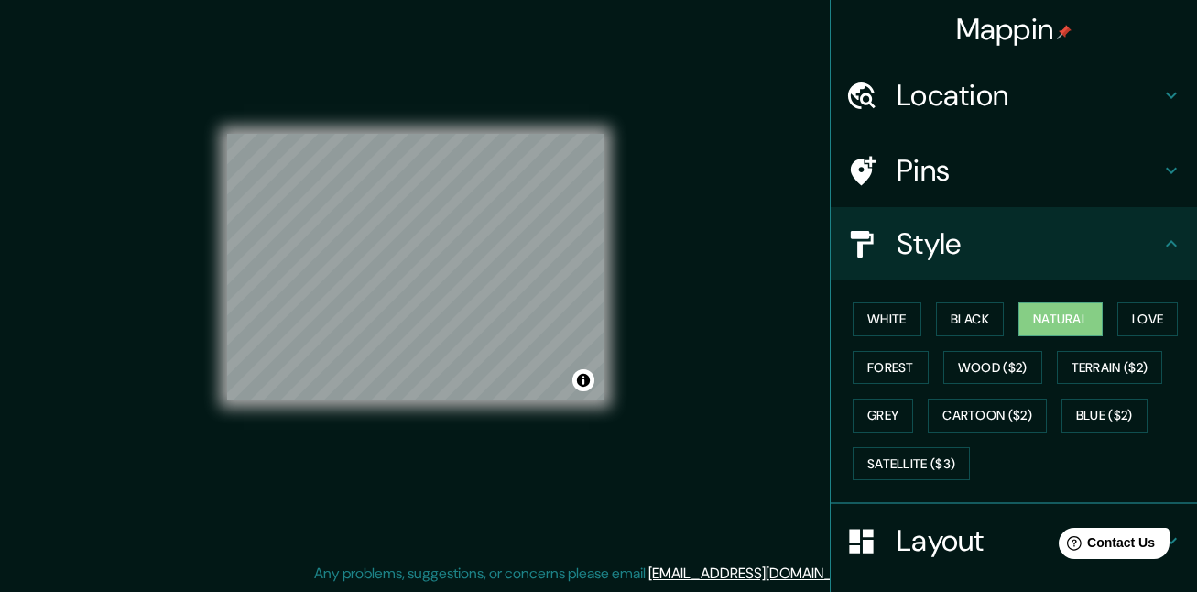
scroll to position [212, 0]
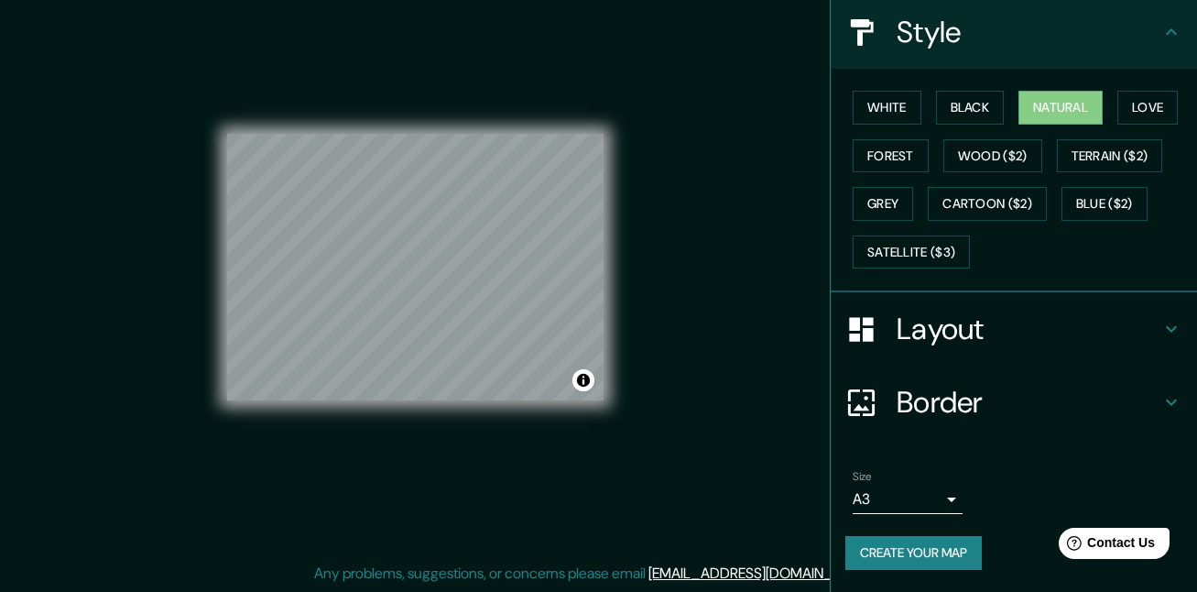
click at [740, 473] on div "Mappin Location [GEOGRAPHIC_DATA], [GEOGRAPHIC_DATA], [GEOGRAPHIC_DATA] Pins St…" at bounding box center [598, 282] width 1197 height 620
click at [641, 384] on div "Mappin Location [GEOGRAPHIC_DATA], [GEOGRAPHIC_DATA], [GEOGRAPHIC_DATA] Pins St…" at bounding box center [598, 282] width 1197 height 620
click at [911, 408] on h4 "Border" at bounding box center [1029, 402] width 264 height 37
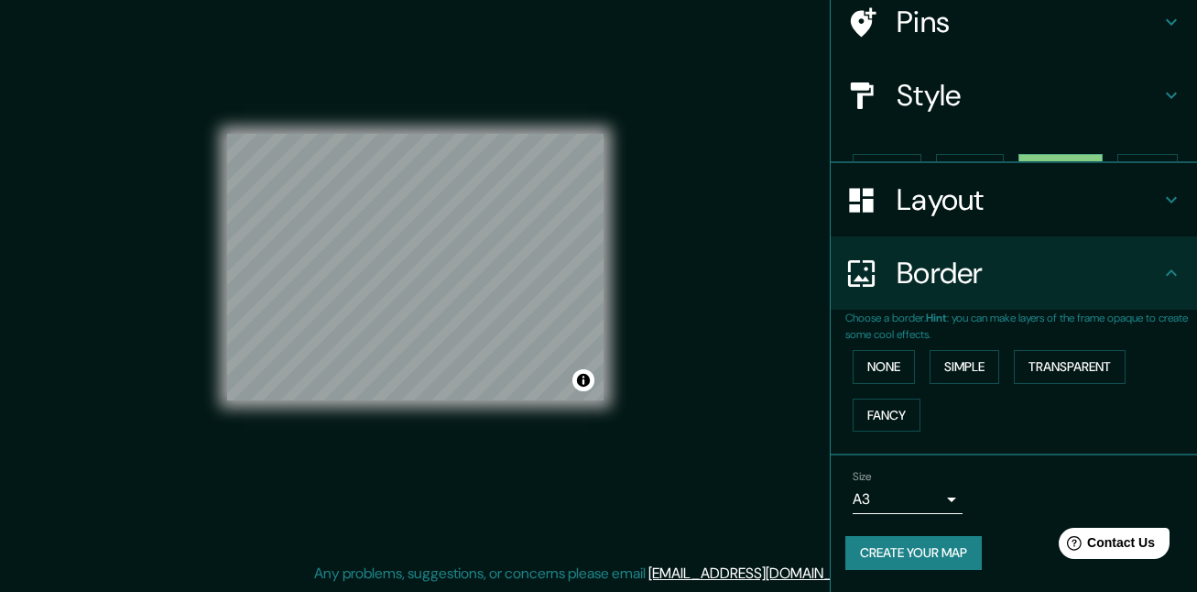
scroll to position [117, 0]
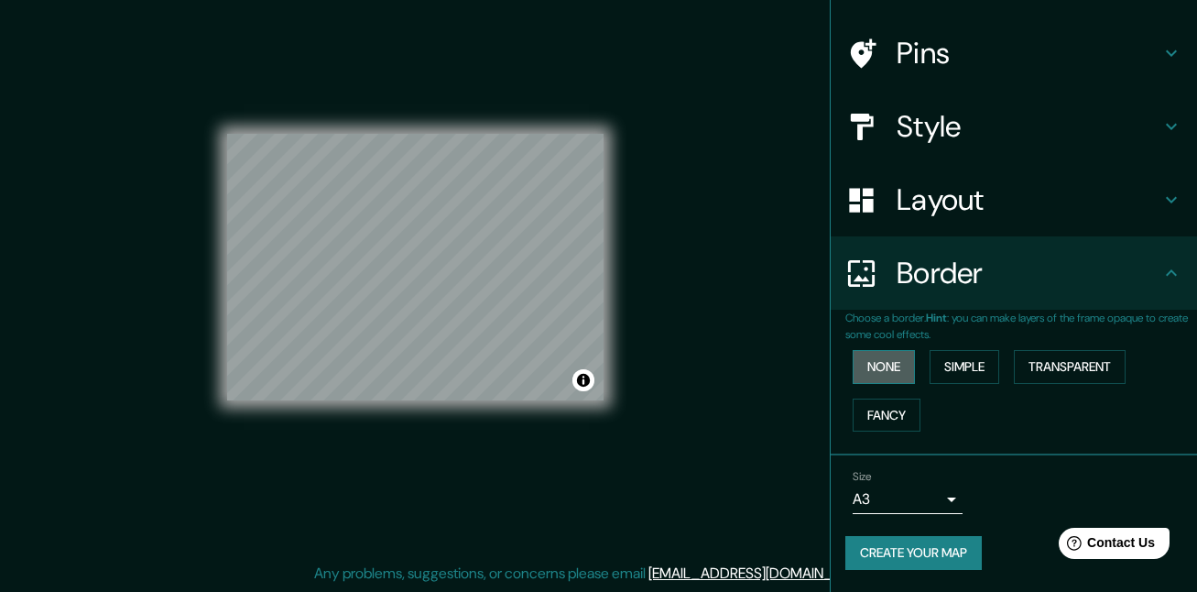
click at [883, 365] on button "None" at bounding box center [884, 367] width 62 height 34
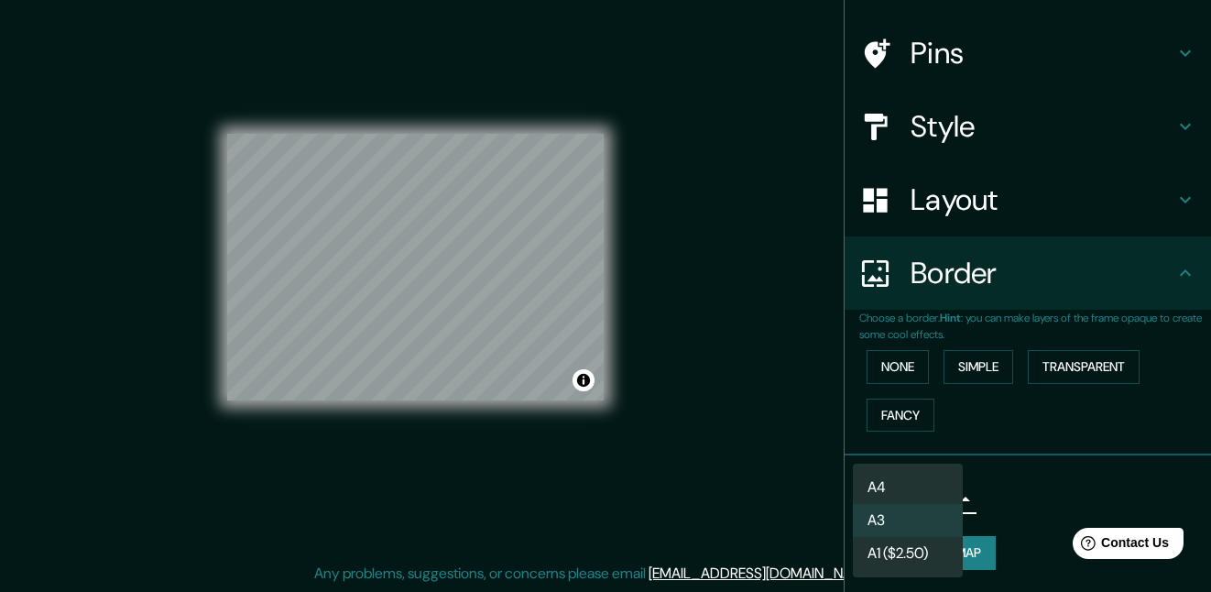
click at [935, 498] on body "Mappin Location [GEOGRAPHIC_DATA], [GEOGRAPHIC_DATA], [GEOGRAPHIC_DATA] Pins St…" at bounding box center [605, 268] width 1211 height 592
click at [1014, 517] on div at bounding box center [605, 296] width 1211 height 592
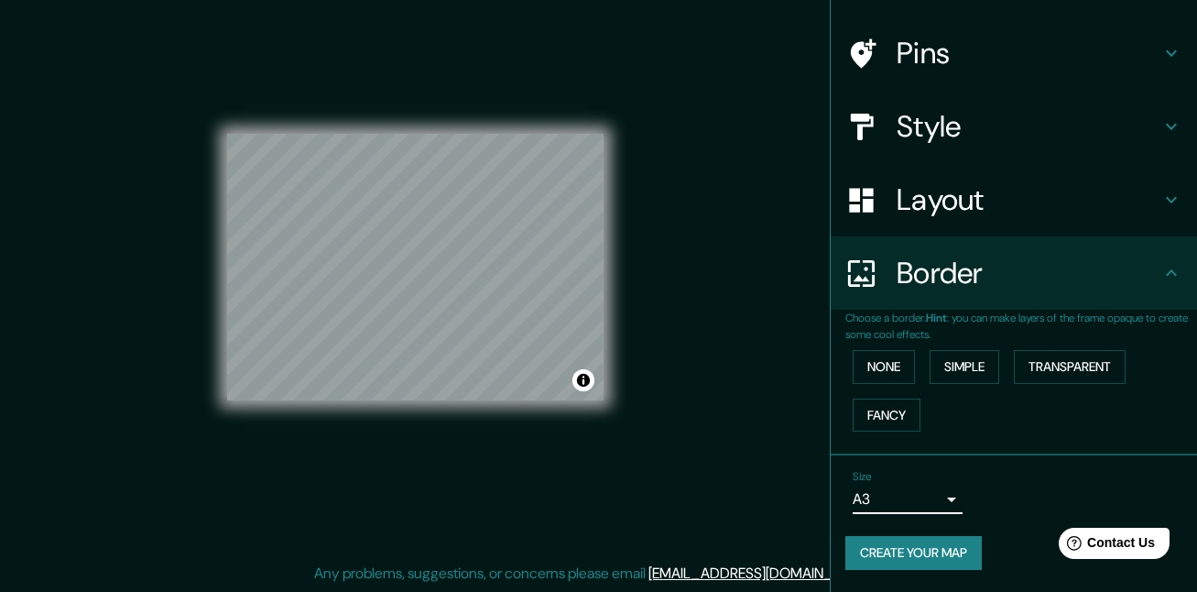
click at [978, 517] on div "Size A3 a4" at bounding box center [1013, 492] width 337 height 59
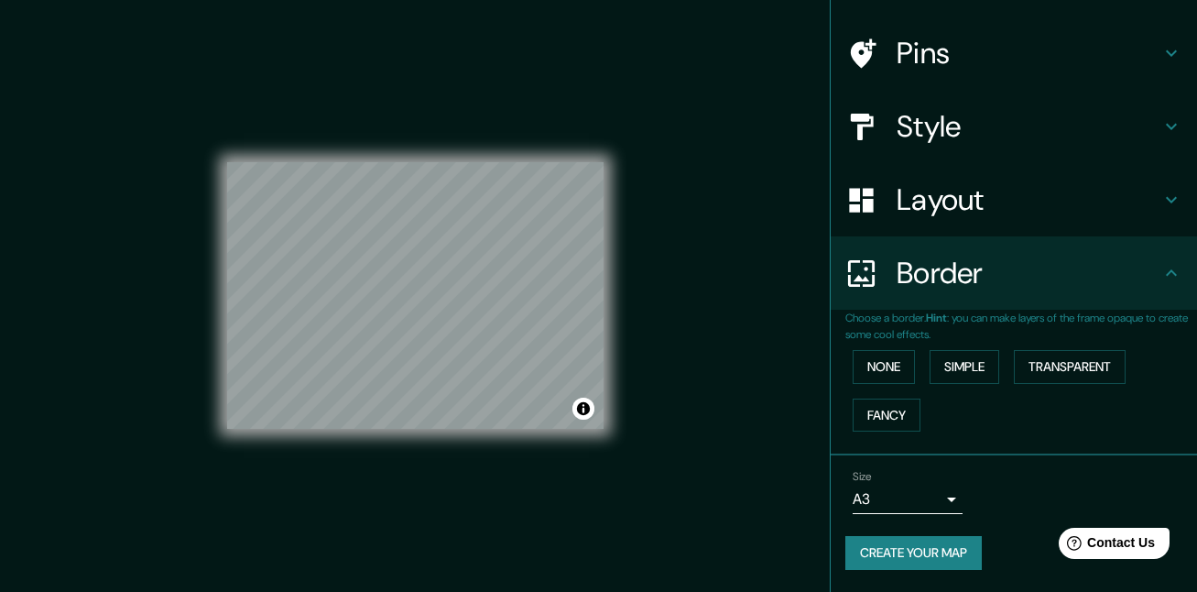
scroll to position [0, 0]
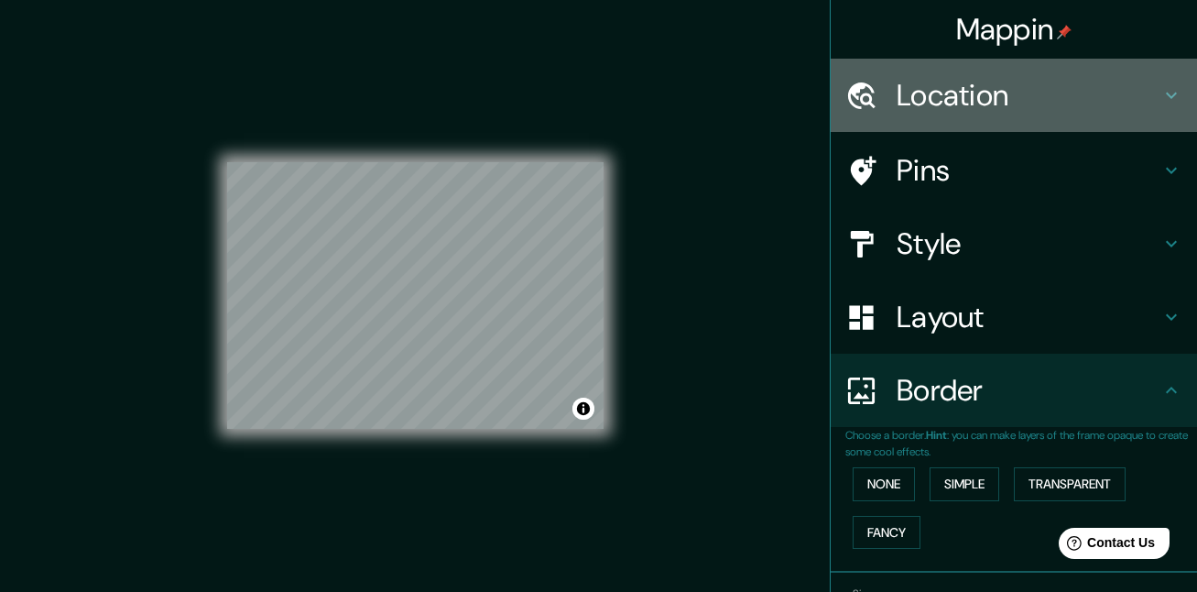
click at [1001, 98] on h4 "Location" at bounding box center [1029, 95] width 264 height 37
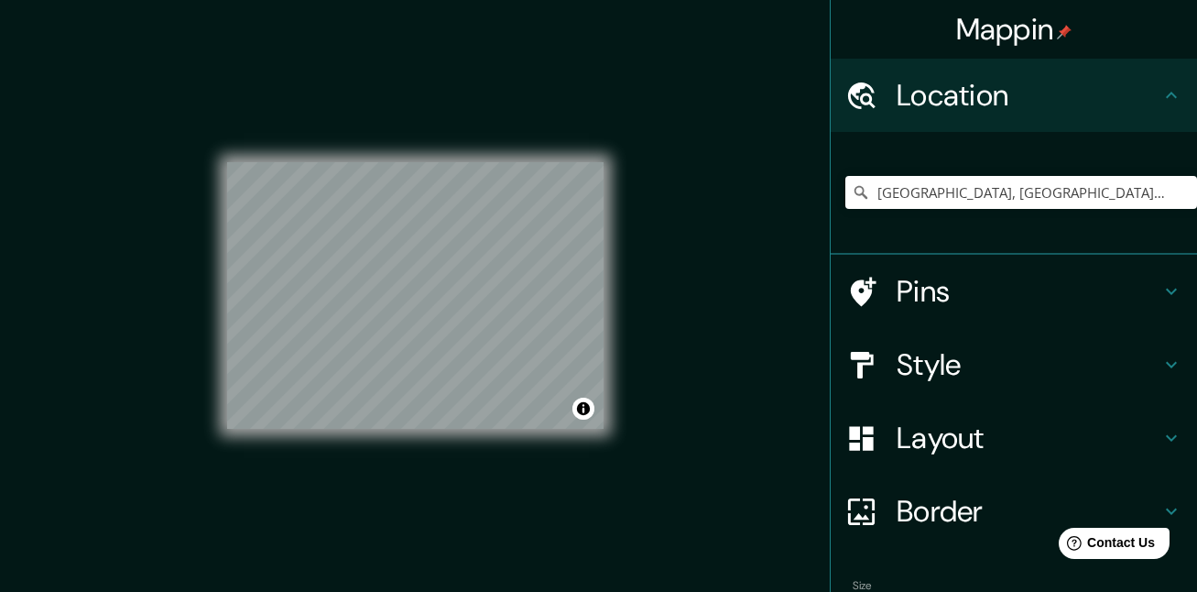
click at [996, 95] on h4 "Location" at bounding box center [1029, 95] width 264 height 37
click at [932, 290] on h4 "Pins" at bounding box center [1029, 291] width 264 height 37
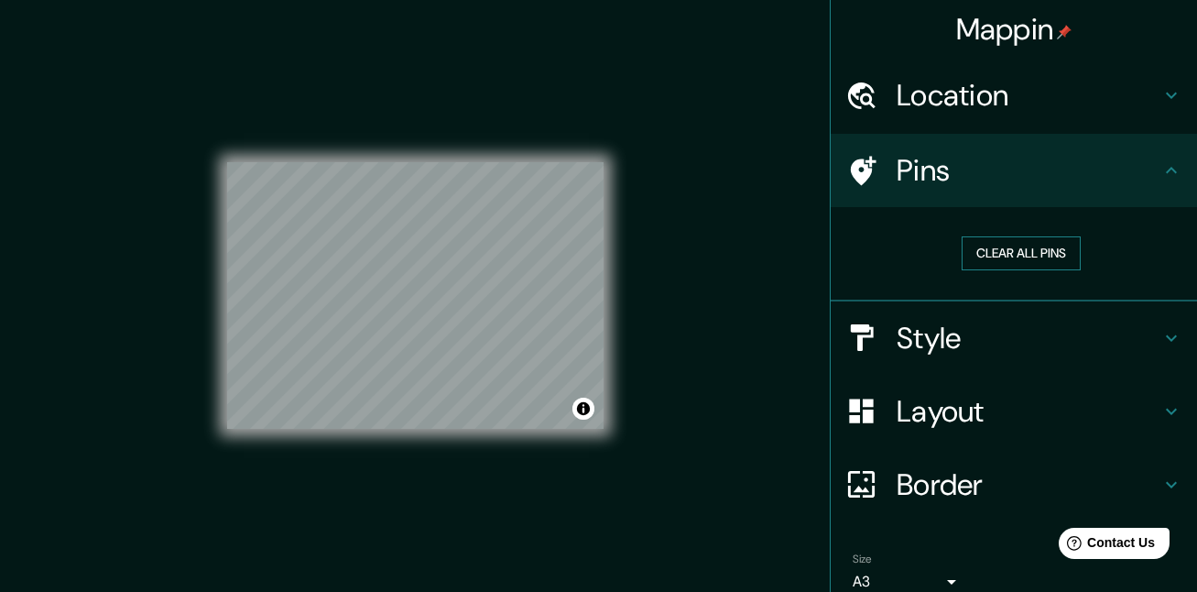
click at [997, 262] on button "Clear all pins" at bounding box center [1021, 253] width 119 height 34
click at [1006, 256] on button "Clear all pins" at bounding box center [1021, 253] width 119 height 34
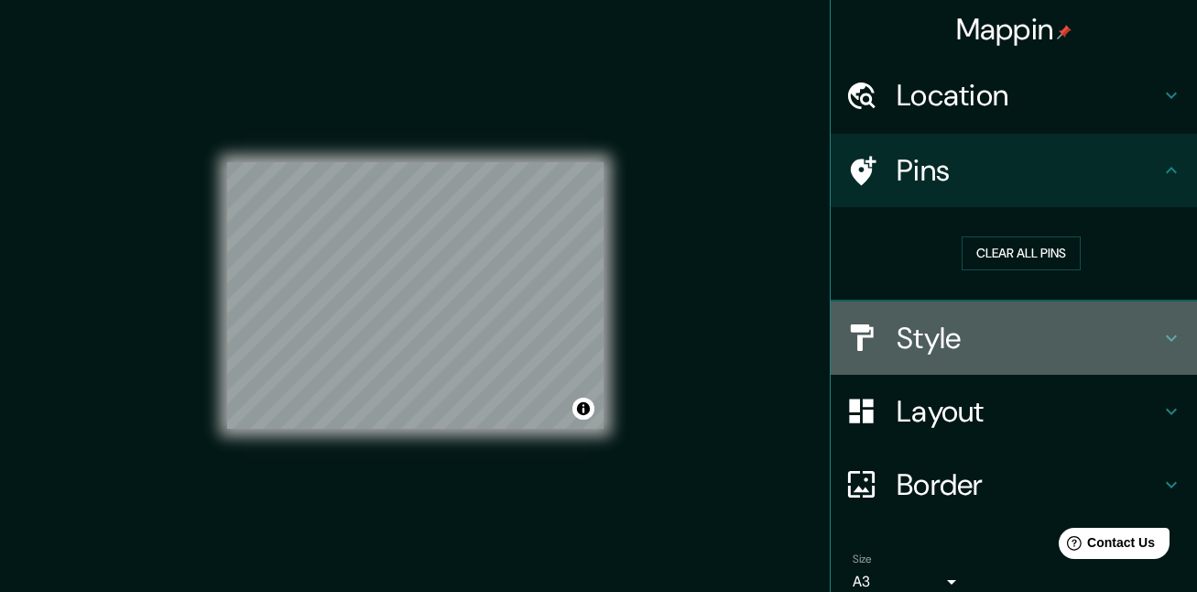
click at [925, 335] on h4 "Style" at bounding box center [1029, 338] width 264 height 37
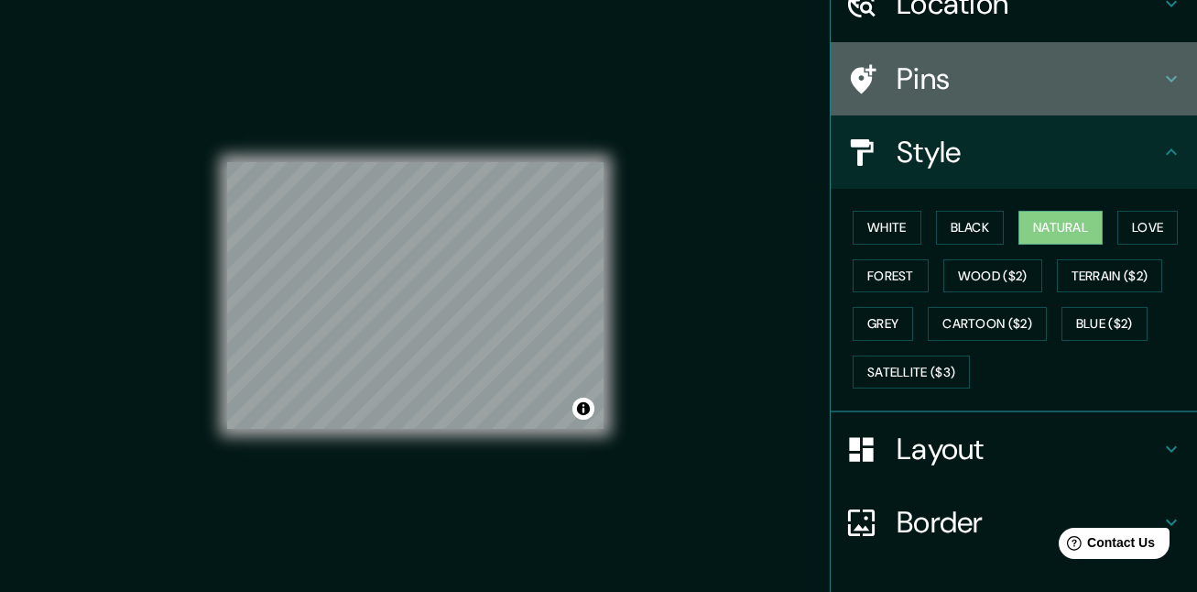
click at [926, 75] on h4 "Pins" at bounding box center [1029, 78] width 264 height 37
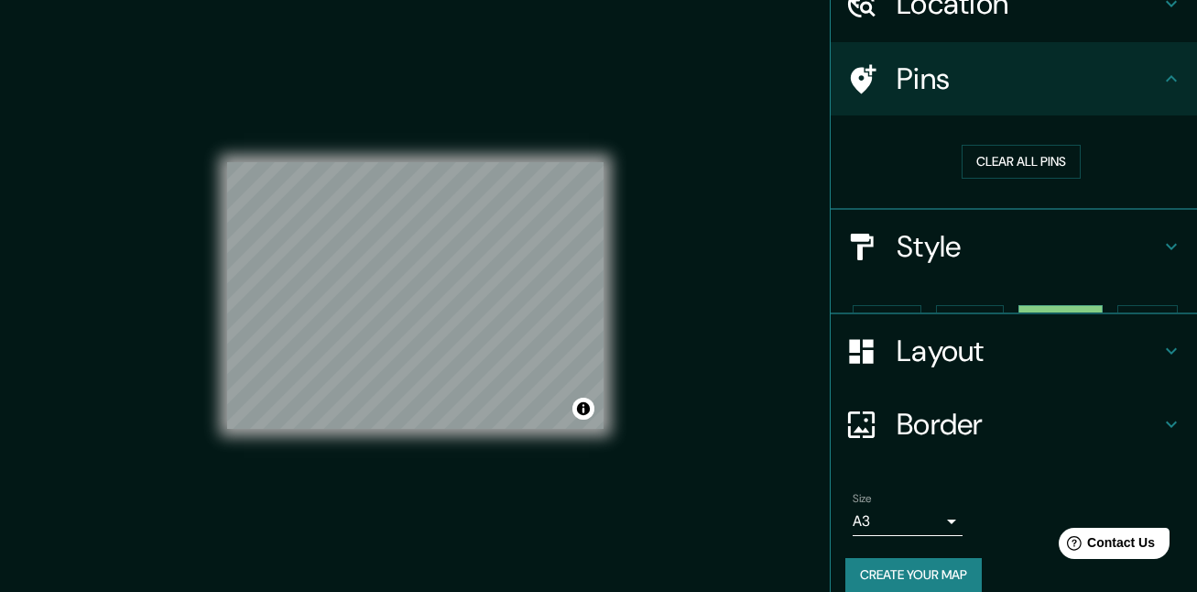
scroll to position [82, 0]
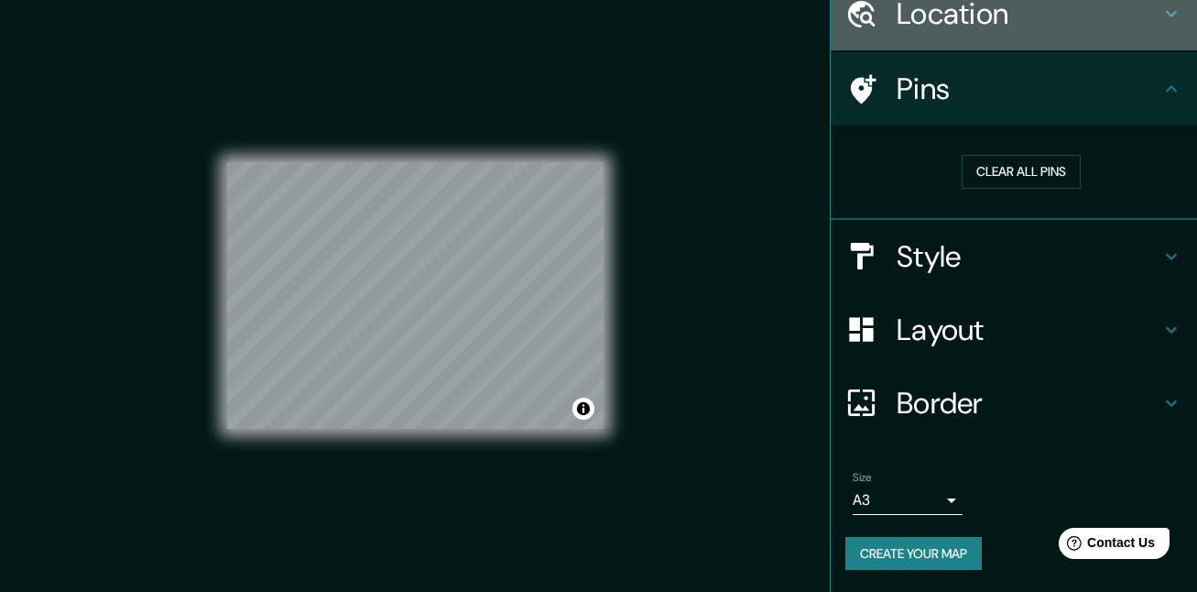
click at [932, 19] on h4 "Location" at bounding box center [1029, 13] width 264 height 37
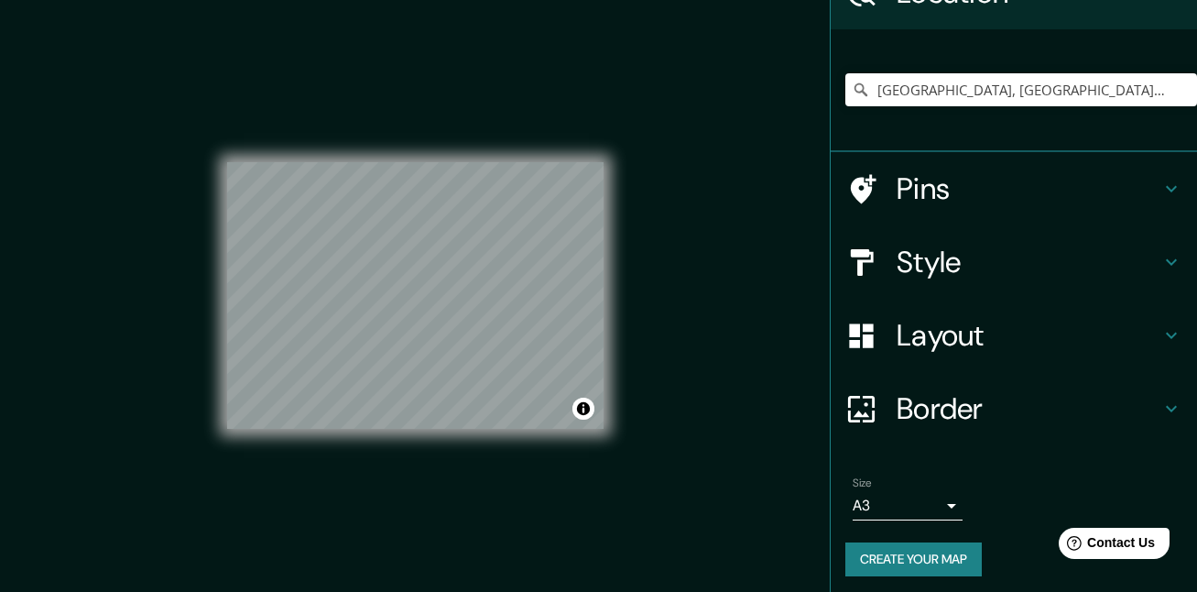
scroll to position [109, 0]
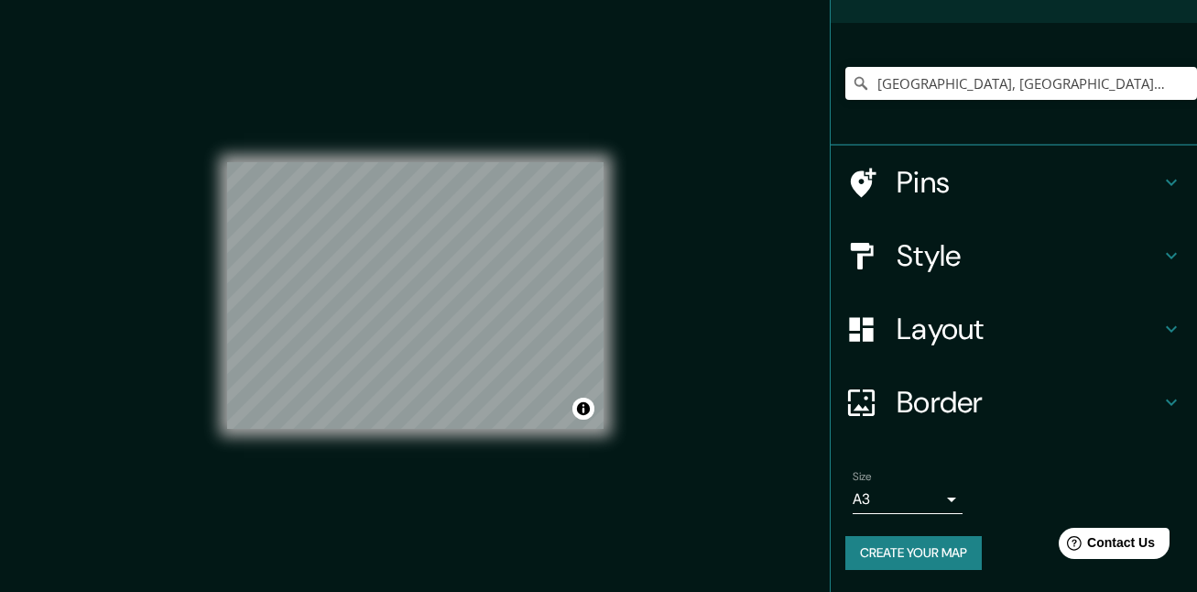
click at [945, 410] on h4 "Border" at bounding box center [1029, 402] width 264 height 37
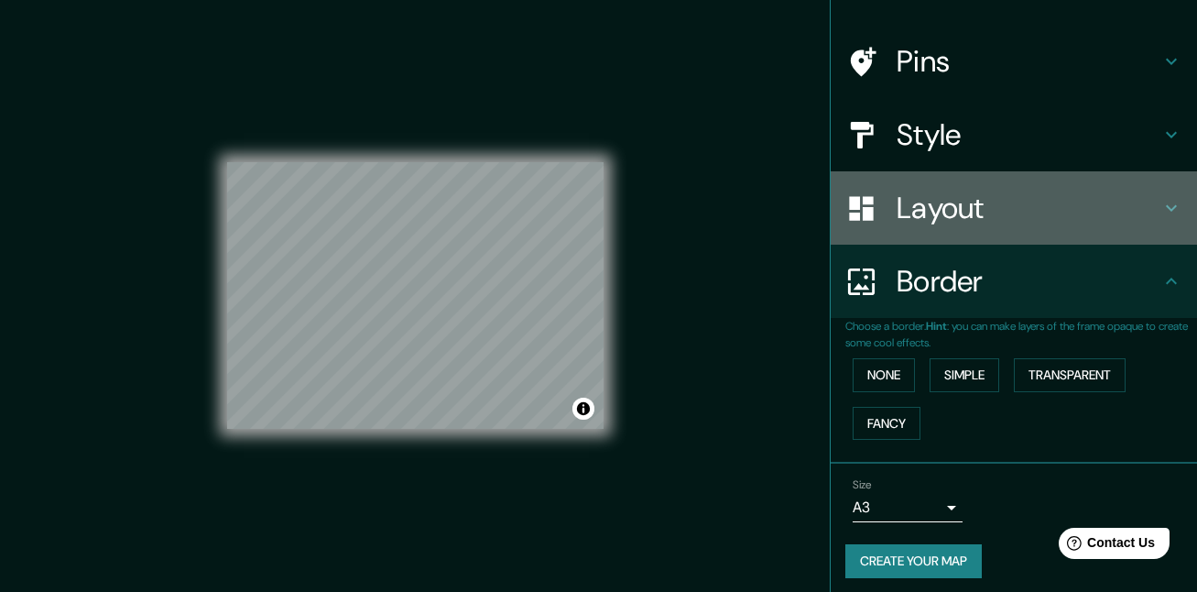
click at [945, 196] on h4 "Layout" at bounding box center [1029, 208] width 264 height 37
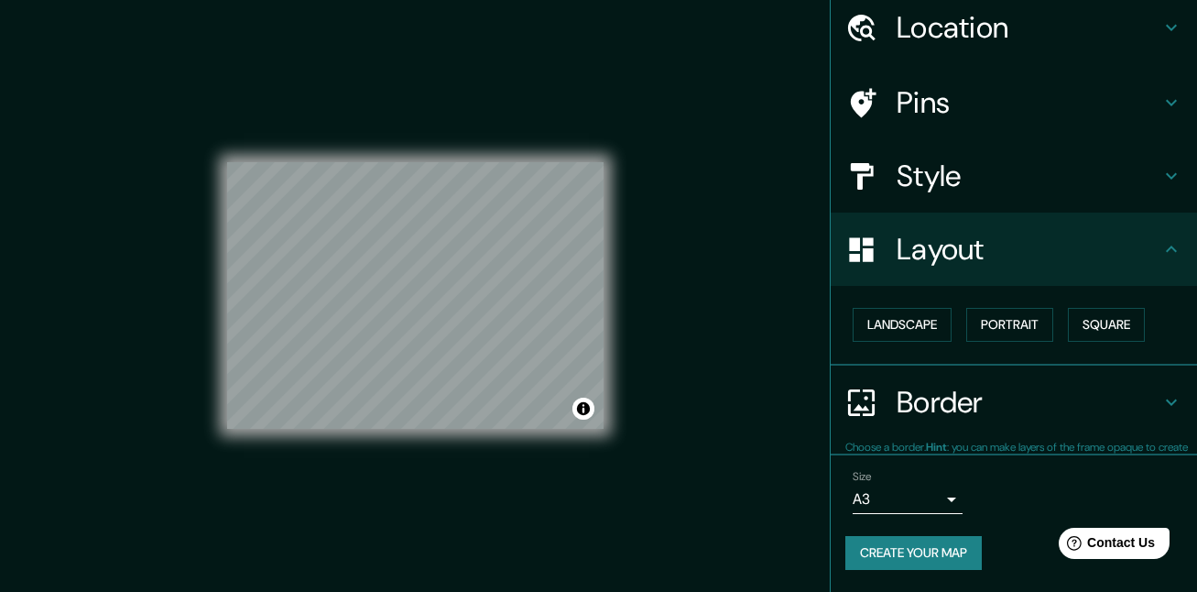
scroll to position [67, 0]
click at [924, 501] on body "Mappin Location [GEOGRAPHIC_DATA], [GEOGRAPHIC_DATA], [GEOGRAPHIC_DATA] Pins St…" at bounding box center [598, 296] width 1197 height 592
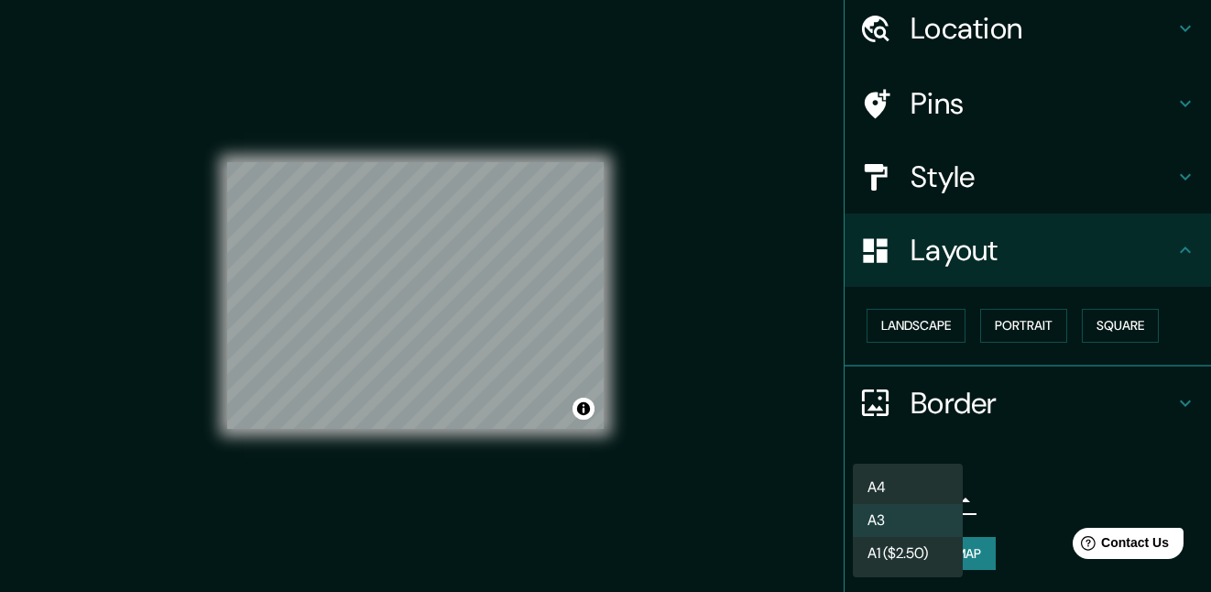
click at [923, 476] on li "A4" at bounding box center [908, 487] width 110 height 33
type input "single"
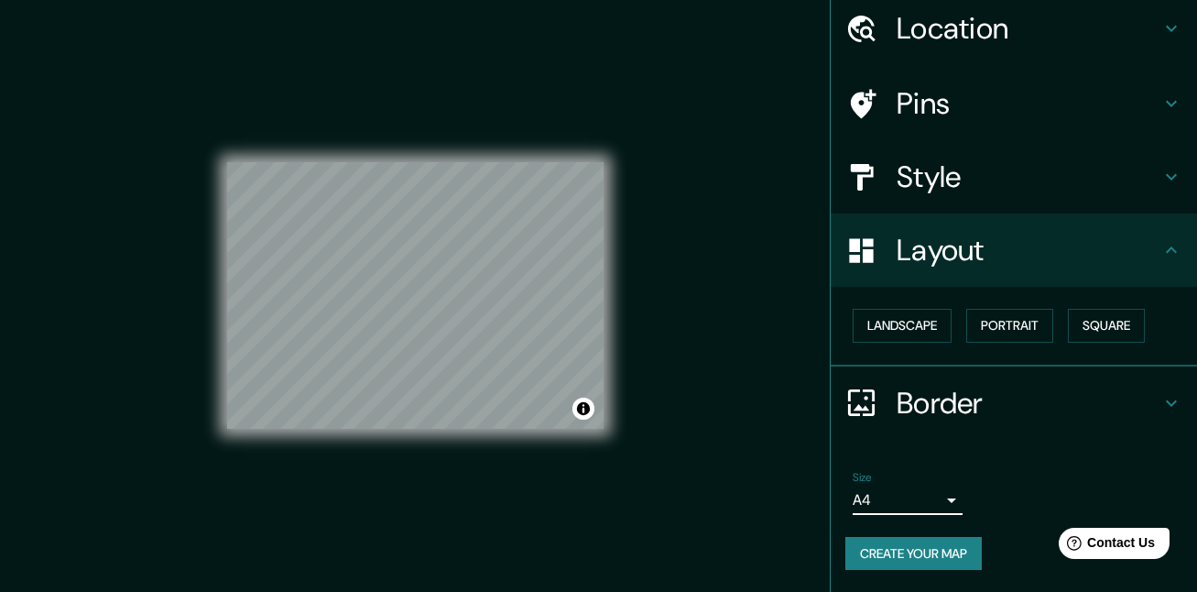
click at [909, 552] on button "Create your map" at bounding box center [913, 554] width 136 height 34
click at [703, 252] on div "Mappin Location [GEOGRAPHIC_DATA], [GEOGRAPHIC_DATA], [GEOGRAPHIC_DATA] Pins St…" at bounding box center [598, 310] width 1197 height 620
